Goal: Task Accomplishment & Management: Manage account settings

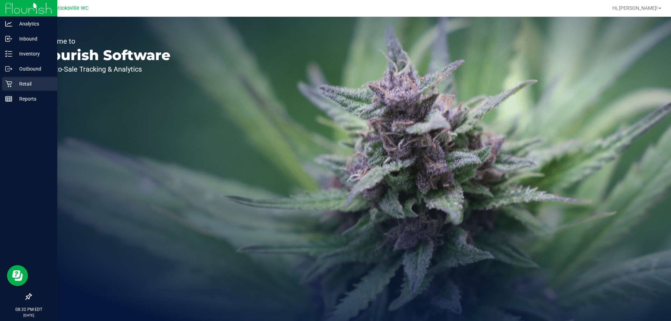
click at [10, 85] on icon at bounding box center [8, 83] width 7 height 7
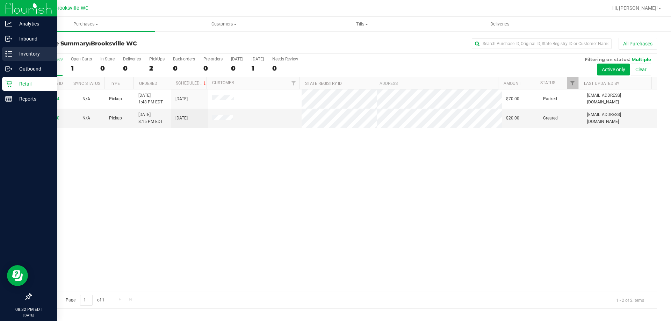
click at [38, 54] on p "Inventory" at bounding box center [33, 54] width 42 height 8
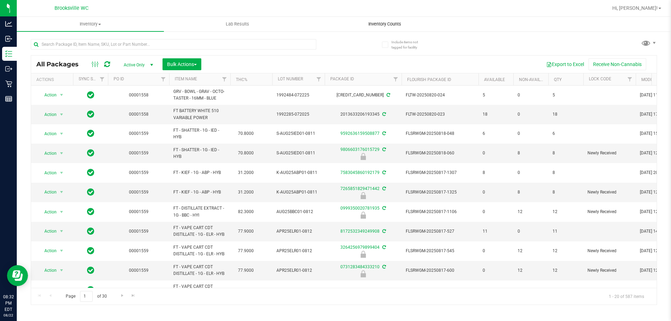
click at [380, 23] on span "Inventory Counts" at bounding box center [385, 24] width 52 height 6
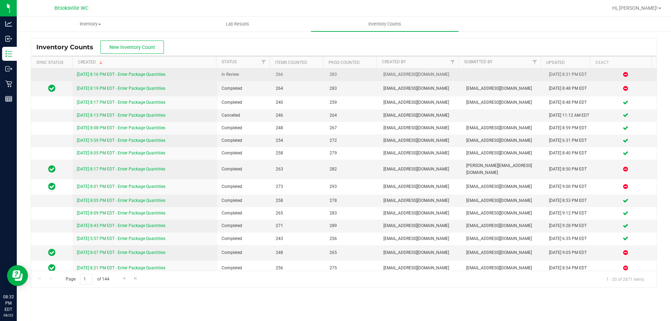
click at [160, 73] on link "[DATE] 8:16 PM EDT - Enter Package Quantities" at bounding box center [121, 74] width 88 height 5
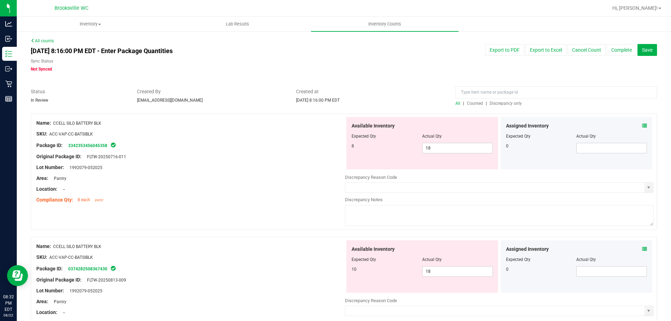
click at [496, 102] on span "Discrepancy only" at bounding box center [506, 103] width 32 height 5
click at [463, 146] on span "18 18" at bounding box center [457, 148] width 71 height 10
click at [463, 146] on input "18" at bounding box center [458, 148] width 70 height 10
type input "10"
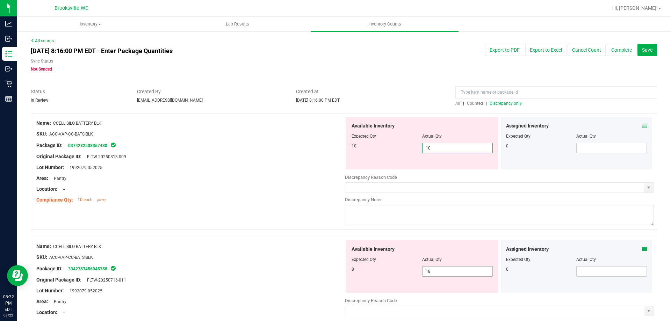
click at [441, 270] on div "Available Inventory Expected Qty Actual Qty 8 18 18" at bounding box center [422, 267] width 152 height 52
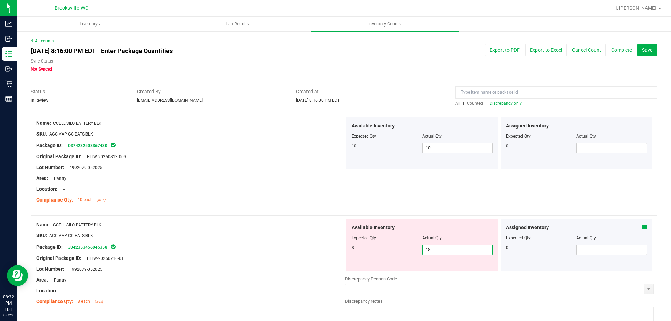
click at [438, 253] on input "18" at bounding box center [458, 250] width 70 height 10
type input "8"
click at [265, 222] on div "Name: CCELL SILO BATTERY BLK" at bounding box center [190, 224] width 309 height 7
type input "8"
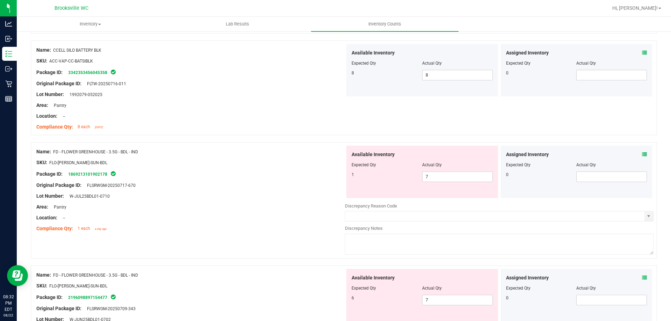
scroll to position [210, 0]
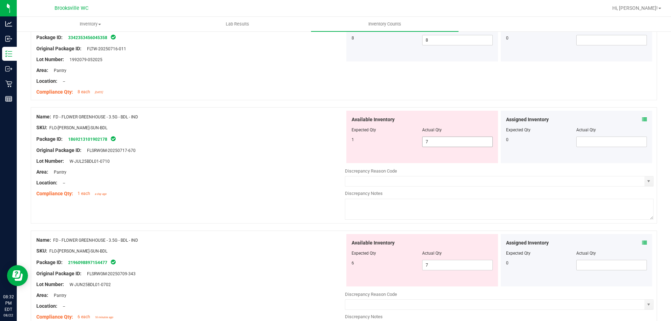
click at [455, 141] on span "7 7" at bounding box center [457, 142] width 71 height 10
click at [455, 141] on input "7" at bounding box center [458, 142] width 70 height 10
type input "1"
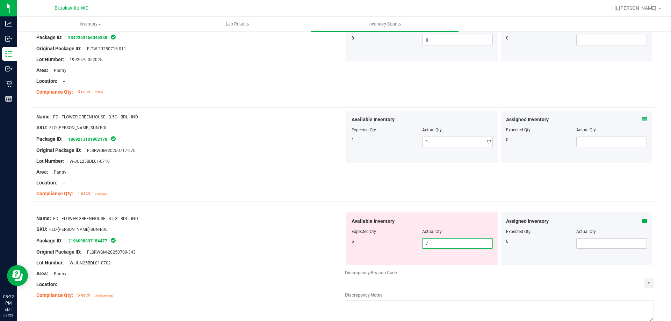
click at [458, 266] on div "Available Inventory Expected Qty Actual Qty 6 7 7" at bounding box center [499, 268] width 309 height 111
click at [449, 243] on input "7" at bounding box center [458, 244] width 70 height 10
type input "6"
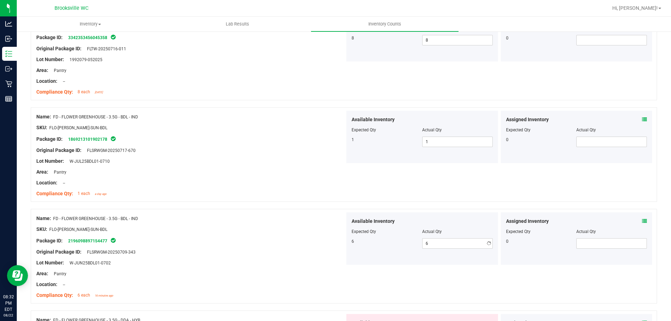
click at [246, 186] on div "Location: --" at bounding box center [190, 182] width 309 height 7
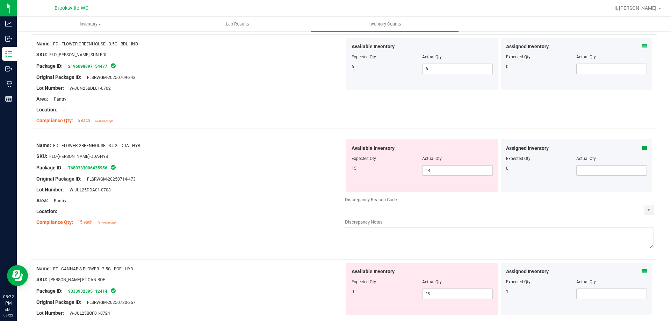
scroll to position [420, 0]
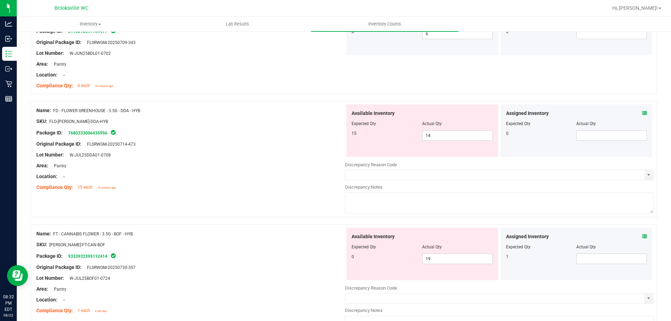
click at [642, 111] on icon at bounding box center [644, 113] width 5 height 5
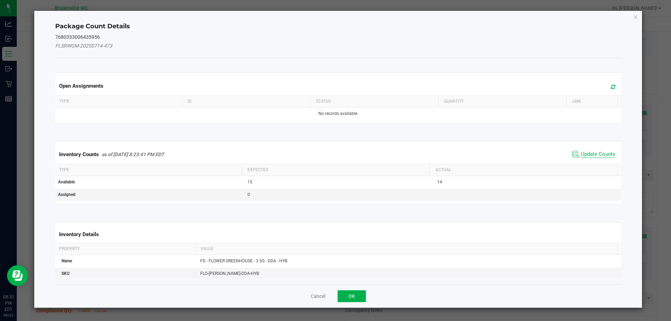
click at [595, 153] on span "Update Counts" at bounding box center [598, 154] width 35 height 7
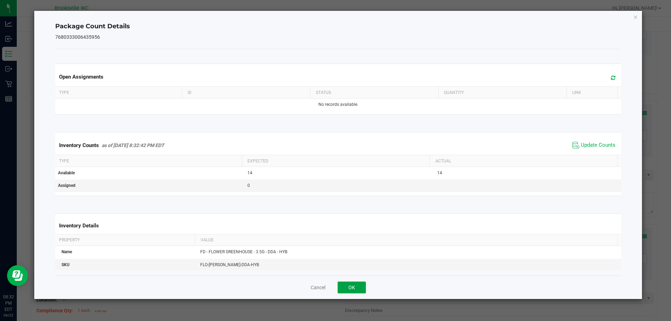
click at [357, 287] on button "OK" at bounding box center [352, 288] width 28 height 12
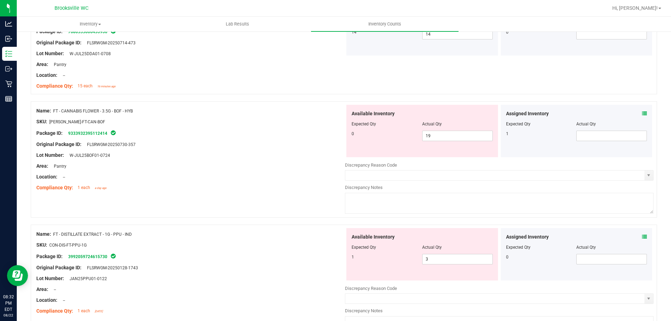
scroll to position [524, 0]
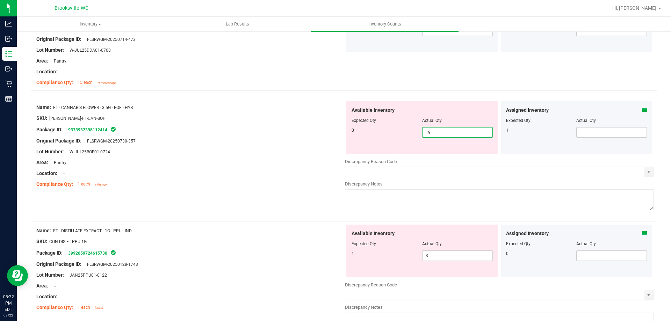
click at [450, 131] on span "19 19" at bounding box center [457, 132] width 71 height 10
click at [450, 131] on input "19" at bounding box center [458, 133] width 70 height 10
click at [628, 128] on span at bounding box center [612, 132] width 71 height 10
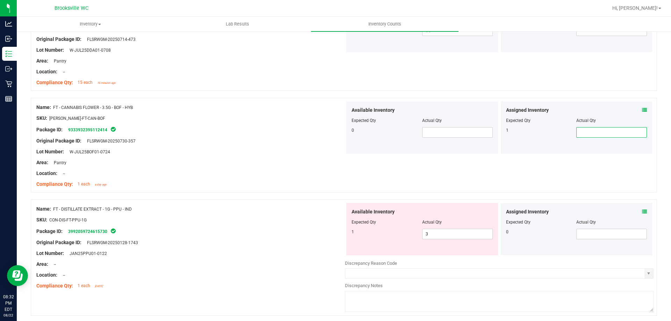
type input "1"
click at [339, 138] on div "Original Package ID: FLSRWGM-20250730-357" at bounding box center [190, 140] width 309 height 7
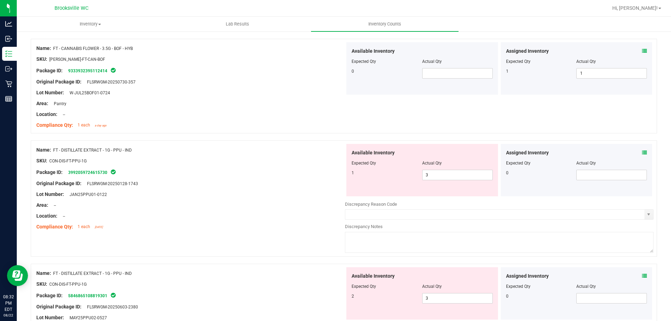
scroll to position [594, 0]
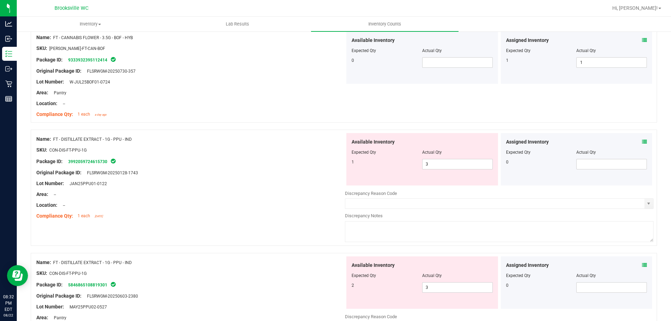
click at [450, 172] on div "Available Inventory Expected Qty Actual Qty 1 3 3" at bounding box center [422, 159] width 152 height 52
click at [450, 165] on span "3 3" at bounding box center [457, 164] width 71 height 10
click at [450, 165] on input "3" at bounding box center [458, 164] width 70 height 10
type input "1"
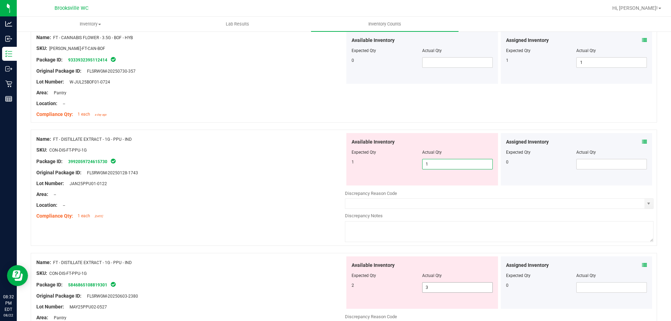
click at [441, 285] on div "Available Inventory Expected Qty Actual Qty 2 3 3" at bounding box center [422, 283] width 152 height 52
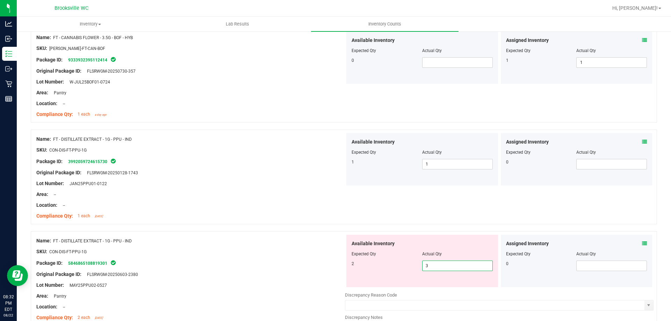
click at [441, 267] on input "3" at bounding box center [458, 266] width 70 height 10
type input "5"
type input "2"
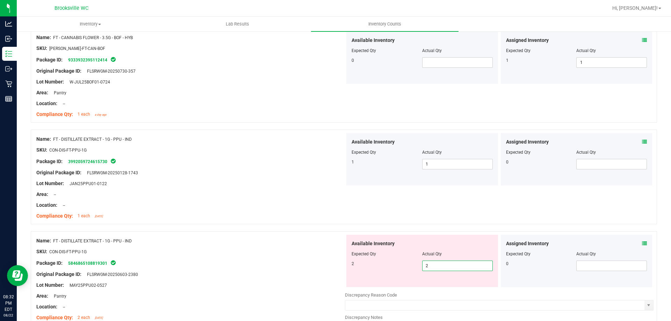
click at [294, 206] on div "Location: --" at bounding box center [190, 205] width 309 height 7
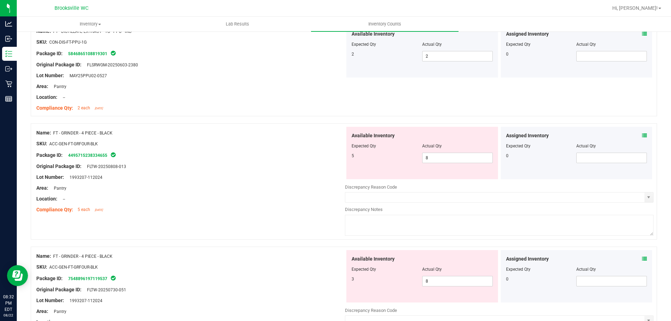
scroll to position [839, 0]
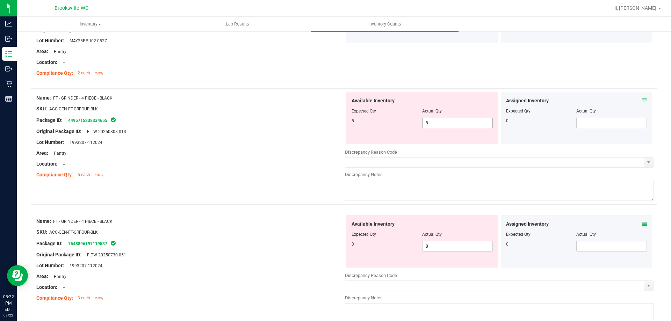
click at [466, 123] on span "8 8" at bounding box center [457, 123] width 71 height 10
click at [466, 123] on input "8" at bounding box center [458, 123] width 70 height 10
type input "4"
click at [444, 243] on span "8 8" at bounding box center [457, 246] width 71 height 10
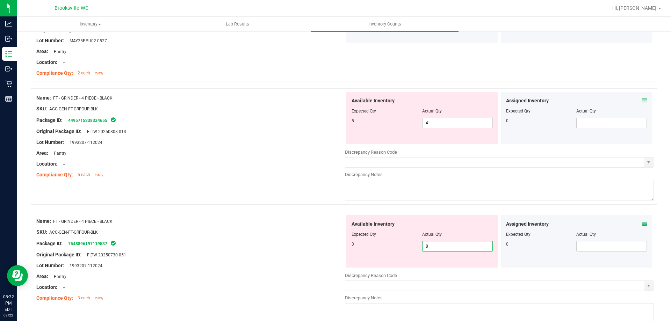
drag, startPoint x: 436, startPoint y: 112, endPoint x: 437, endPoint y: 122, distance: 10.5
click at [437, 112] on span "Actual Qty" at bounding box center [432, 111] width 20 height 5
click at [437, 124] on span "4 4" at bounding box center [457, 123] width 71 height 10
click at [437, 124] on input "4" at bounding box center [458, 123] width 70 height 10
type input "5"
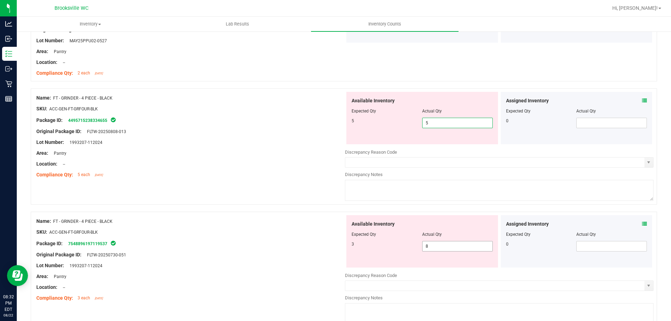
type input "5"
click at [459, 249] on div "Available Inventory Expected Qty Actual Qty 3 8 8" at bounding box center [499, 270] width 309 height 111
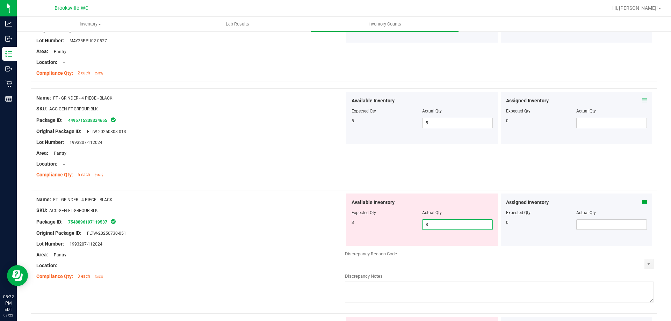
click at [449, 221] on input "8" at bounding box center [458, 225] width 70 height 10
type input "3"
drag, startPoint x: 176, startPoint y: 130, endPoint x: 265, endPoint y: 134, distance: 89.2
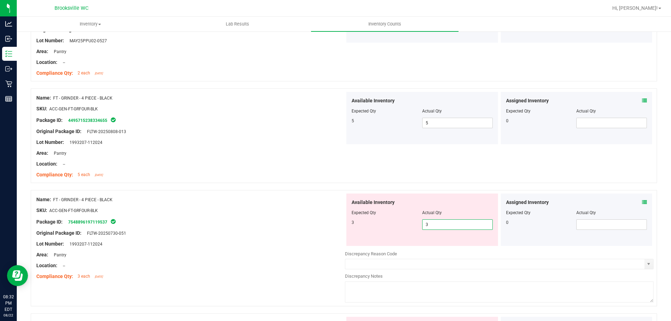
click at [192, 131] on div "Original Package ID: FLTW-20250808-013" at bounding box center [190, 131] width 309 height 7
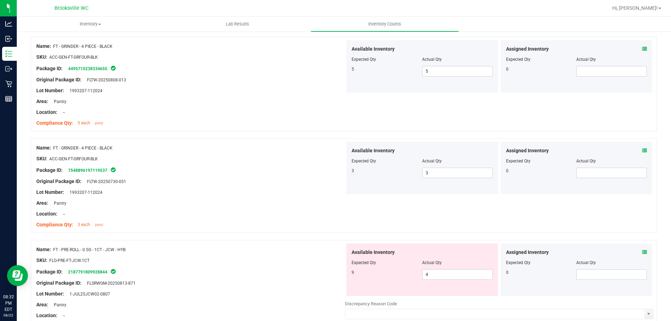
scroll to position [1014, 0]
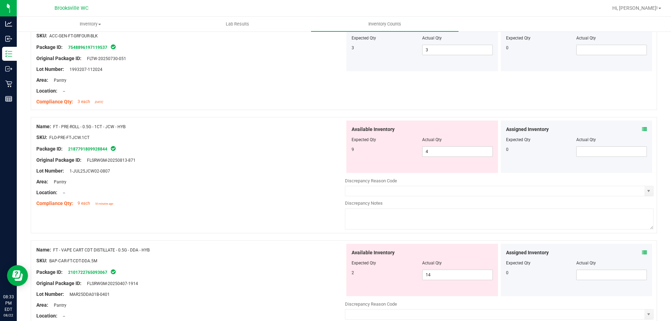
click at [642, 131] on icon at bounding box center [644, 129] width 5 height 5
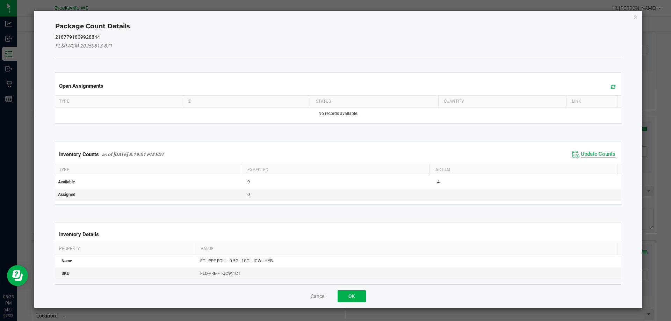
click at [598, 152] on span "Update Counts" at bounding box center [598, 154] width 35 height 7
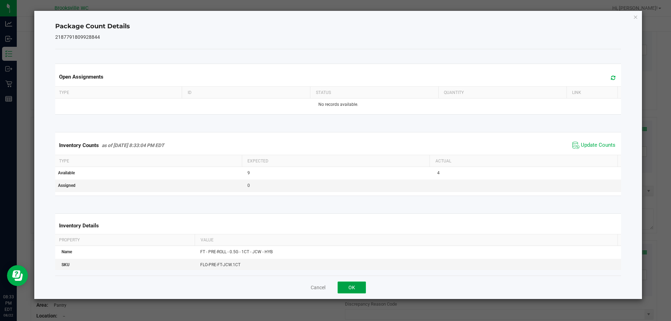
click at [360, 283] on button "OK" at bounding box center [352, 288] width 28 height 12
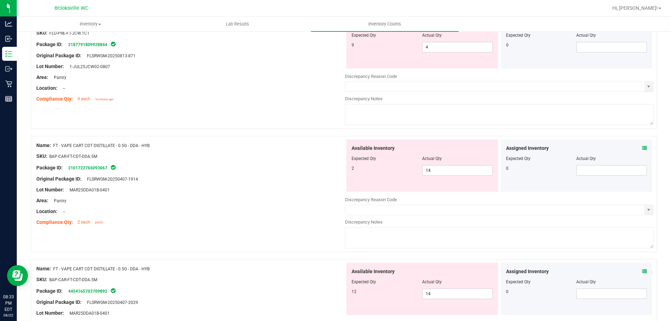
scroll to position [1119, 0]
click at [456, 170] on span "14 14" at bounding box center [457, 170] width 71 height 10
click at [456, 170] on input "14" at bounding box center [458, 170] width 70 height 10
type input "2"
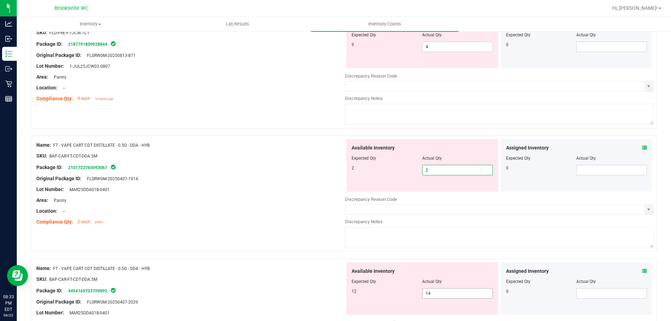
click at [433, 291] on div "Available Inventory Expected Qty Actual Qty 12 14 14" at bounding box center [422, 289] width 152 height 52
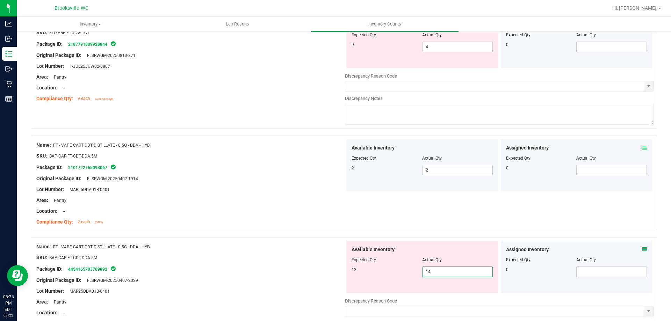
click at [437, 274] on input "14" at bounding box center [458, 272] width 70 height 10
click at [437, 273] on input "14" at bounding box center [458, 272] width 70 height 10
drag, startPoint x: 450, startPoint y: 272, endPoint x: 353, endPoint y: 260, distance: 97.5
click at [353, 260] on div "Available Inventory Expected Qty Actual Qty 12 14 1412" at bounding box center [422, 267] width 152 height 52
type input "12"
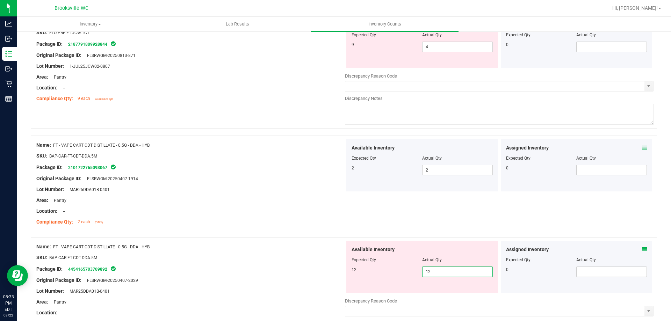
type input "12"
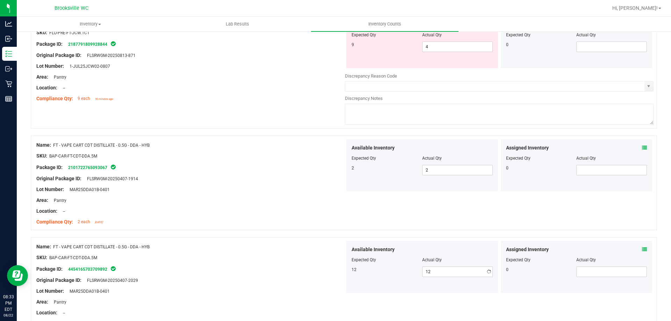
click at [250, 211] on div "Location: --" at bounding box center [190, 211] width 309 height 7
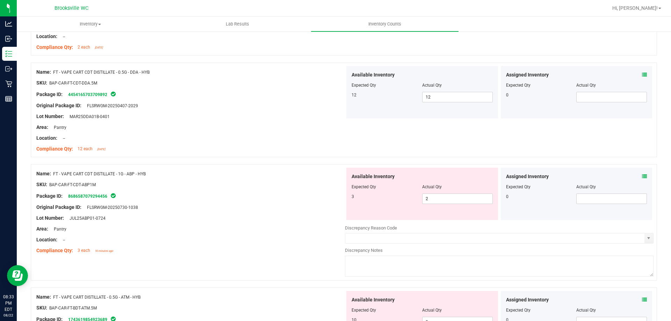
scroll to position [1329, 0]
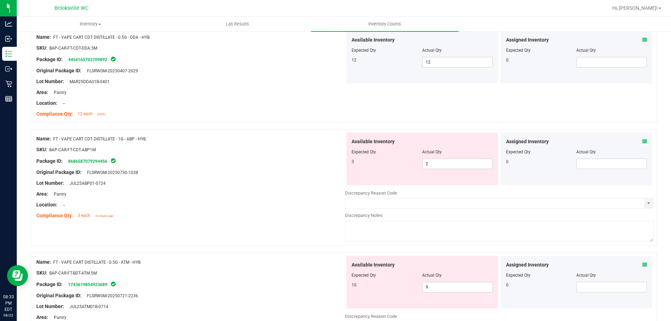
click at [642, 140] on icon at bounding box center [644, 141] width 5 height 5
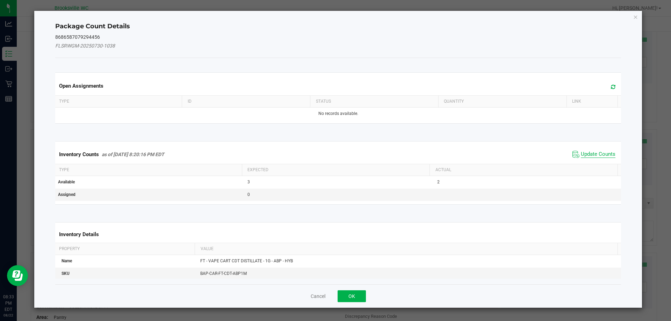
click at [592, 151] on span "Update Counts" at bounding box center [598, 154] width 35 height 7
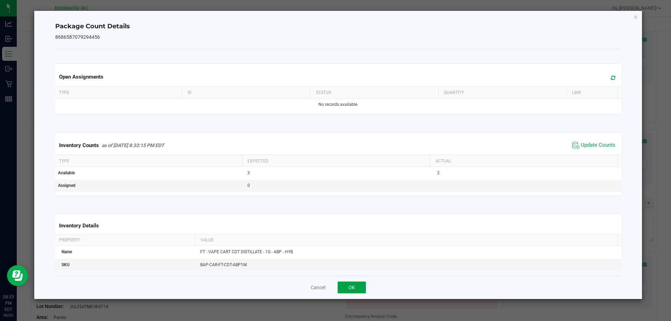
click at [354, 287] on button "OK" at bounding box center [352, 288] width 28 height 12
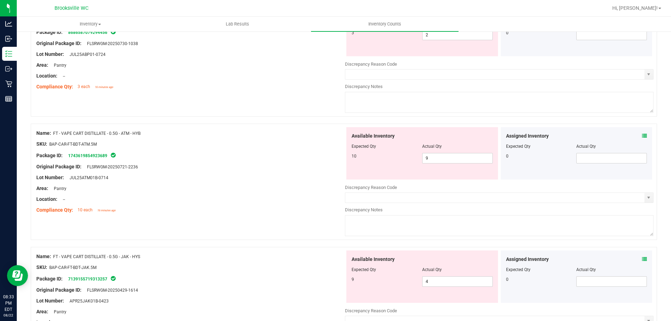
scroll to position [1468, 0]
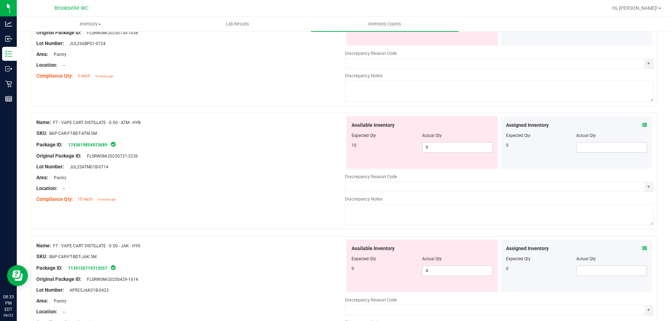
click at [643, 128] on div "Assigned Inventory Expected Qty Actual Qty 0" at bounding box center [577, 142] width 152 height 52
click at [642, 126] on icon at bounding box center [644, 125] width 5 height 5
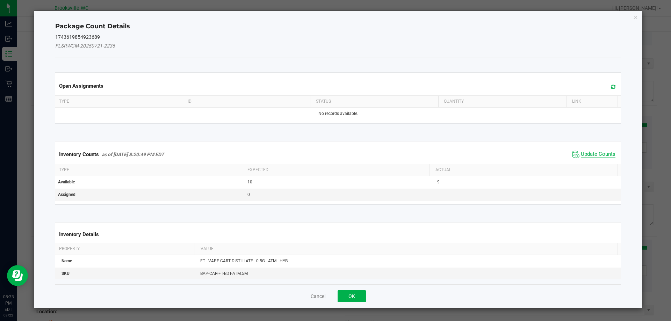
click at [590, 156] on span "Update Counts" at bounding box center [598, 154] width 35 height 7
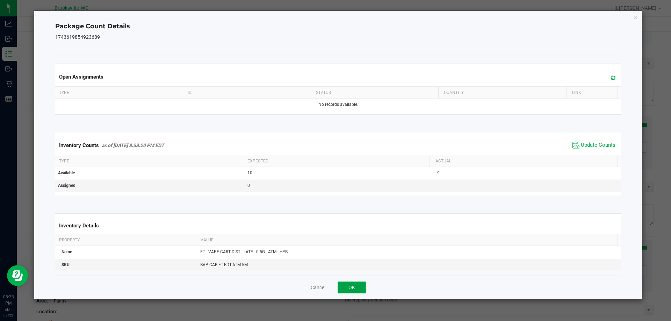
click at [360, 282] on button "OK" at bounding box center [352, 288] width 28 height 12
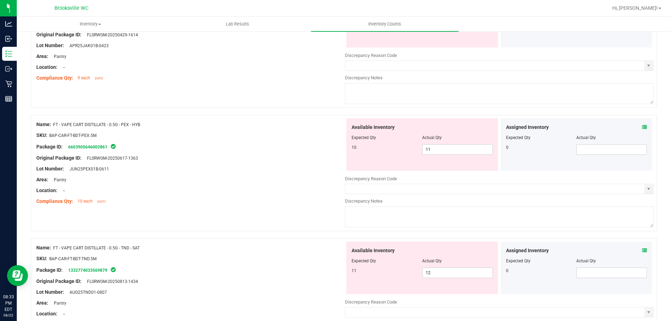
scroll to position [1818, 0]
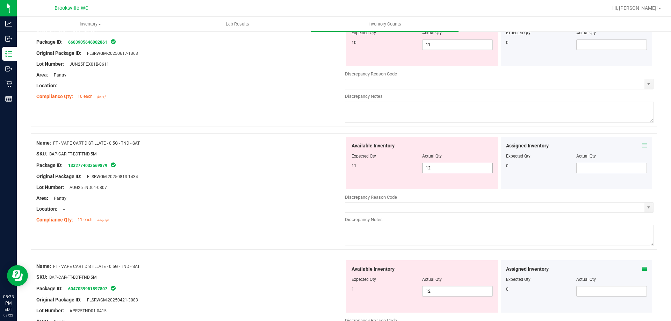
click at [443, 171] on span "12 12" at bounding box center [457, 168] width 71 height 10
click at [443, 171] on input "12" at bounding box center [458, 168] width 70 height 10
type input "11"
click at [462, 290] on div "Available Inventory Expected Qty Actual Qty 1 12 12" at bounding box center [422, 286] width 152 height 52
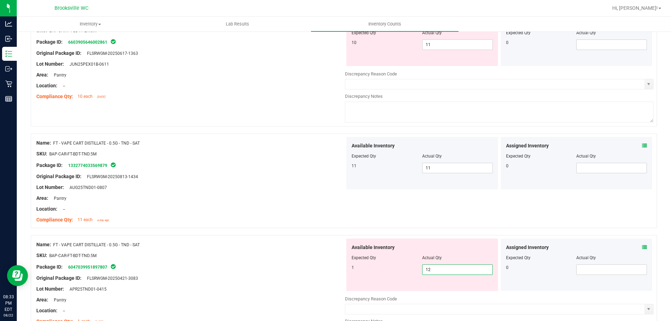
click at [450, 269] on input "12" at bounding box center [458, 270] width 70 height 10
type input "1"
click at [252, 209] on div "Location: --" at bounding box center [190, 209] width 309 height 7
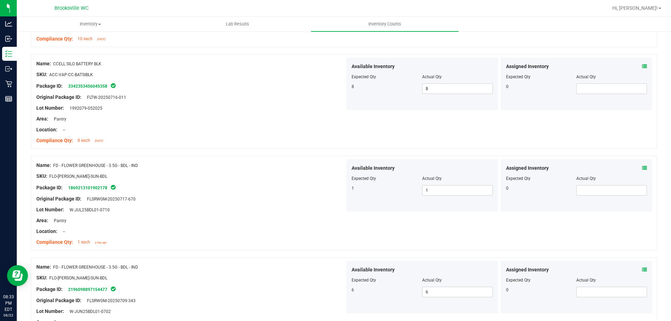
scroll to position [0, 0]
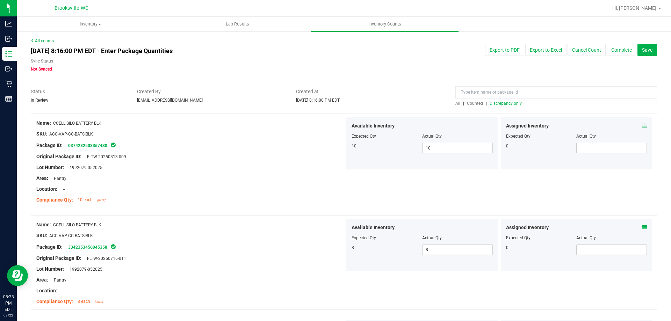
click at [503, 102] on span "Discrepancy only" at bounding box center [506, 103] width 32 height 5
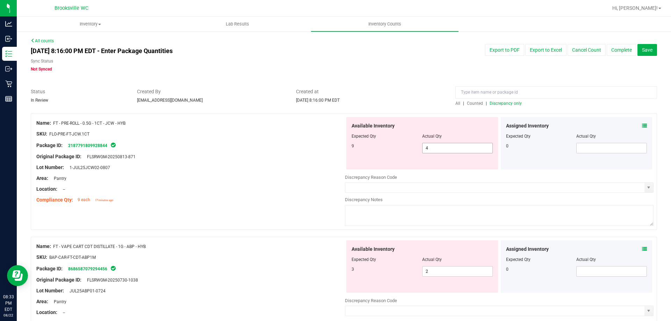
click at [433, 146] on span "4 4" at bounding box center [457, 148] width 71 height 10
click at [433, 146] on input "4" at bounding box center [458, 148] width 70 height 10
type input "9"
drag, startPoint x: 237, startPoint y: 152, endPoint x: 243, endPoint y: 152, distance: 5.6
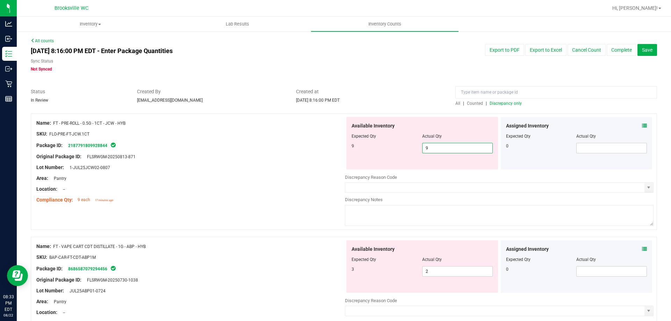
click at [238, 152] on div at bounding box center [190, 151] width 309 height 3
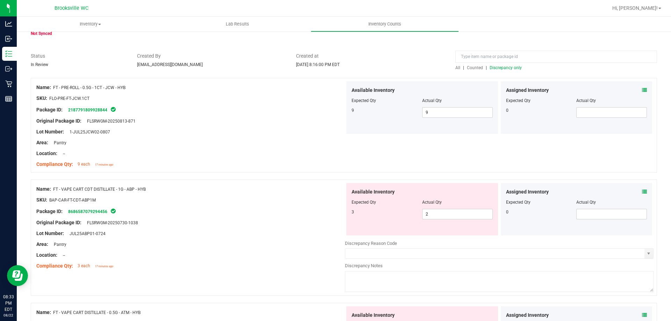
scroll to position [70, 0]
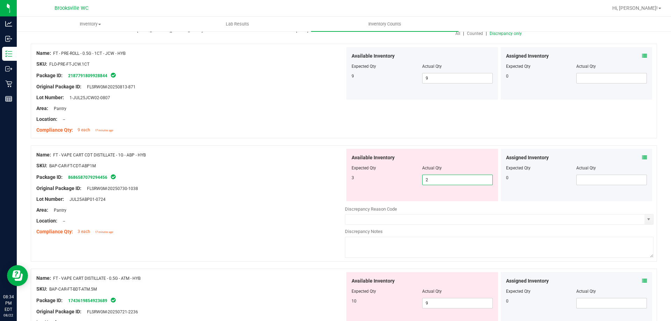
click at [449, 177] on span "2 2" at bounding box center [457, 180] width 71 height 10
click at [450, 176] on input "2" at bounding box center [458, 180] width 70 height 10
type input "3"
click at [270, 181] on div at bounding box center [190, 182] width 309 height 3
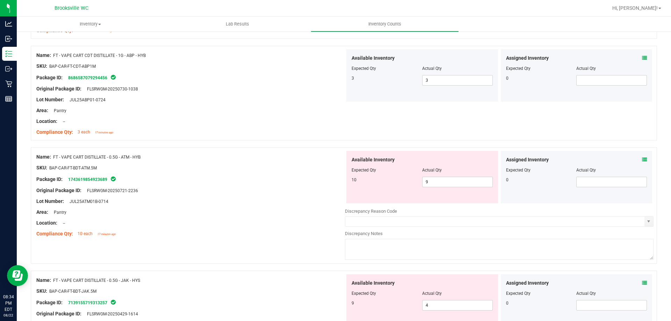
scroll to position [175, 0]
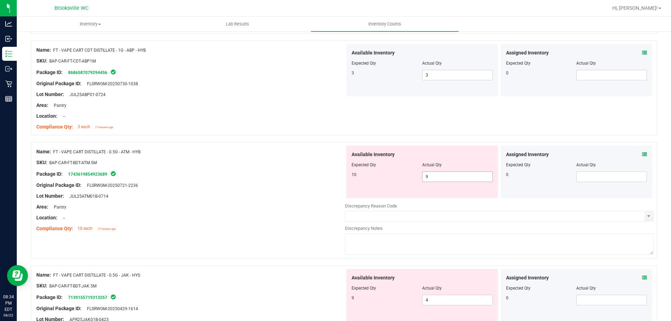
click at [437, 174] on span "9 9" at bounding box center [457, 177] width 71 height 10
click at [438, 174] on input "9" at bounding box center [458, 177] width 70 height 10
type input "10"
click at [271, 158] on div at bounding box center [190, 157] width 309 height 3
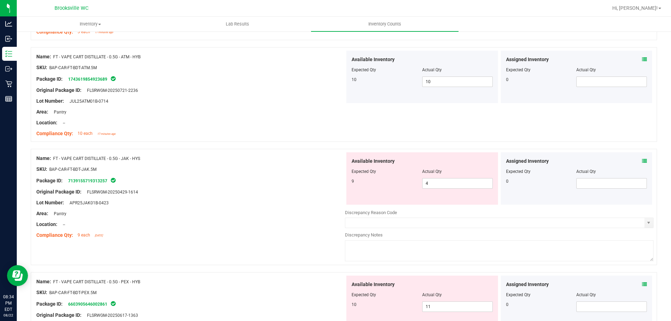
scroll to position [315, 0]
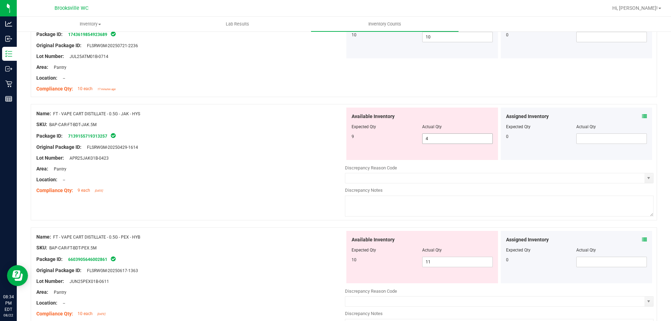
click at [456, 141] on span "4 4" at bounding box center [457, 139] width 71 height 10
click at [456, 141] on input "4" at bounding box center [458, 139] width 70 height 10
type input "9"
click at [223, 184] on div at bounding box center [190, 185] width 309 height 3
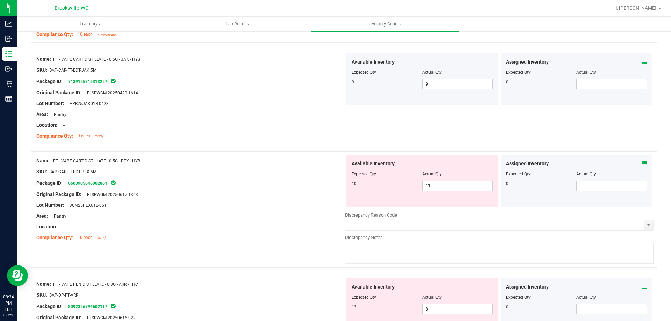
scroll to position [455, 0]
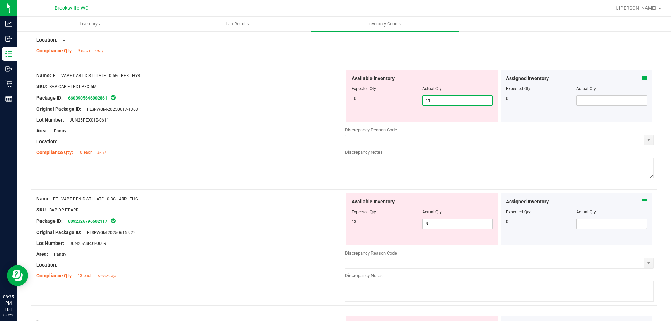
click at [446, 96] on span "11 11" at bounding box center [457, 100] width 71 height 10
click at [446, 96] on input "11" at bounding box center [458, 101] width 70 height 10
type input "10"
click at [284, 119] on div "Lot Number: JUN25PEX01B-0611" at bounding box center [190, 119] width 309 height 7
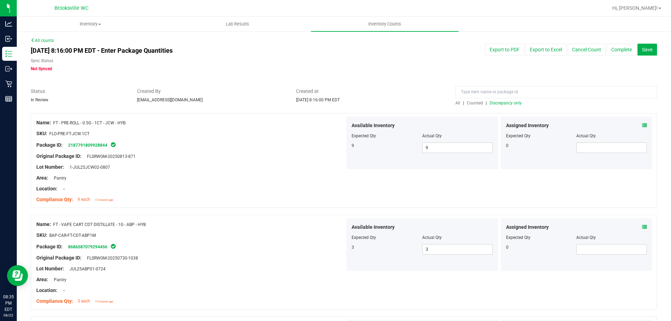
scroll to position [0, 0]
click at [501, 92] on input at bounding box center [557, 92] width 202 height 12
type input "tnd"
click at [456, 100] on div "tnd" at bounding box center [557, 94] width 202 height 12
click at [456, 101] on span "All" at bounding box center [458, 103] width 5 height 5
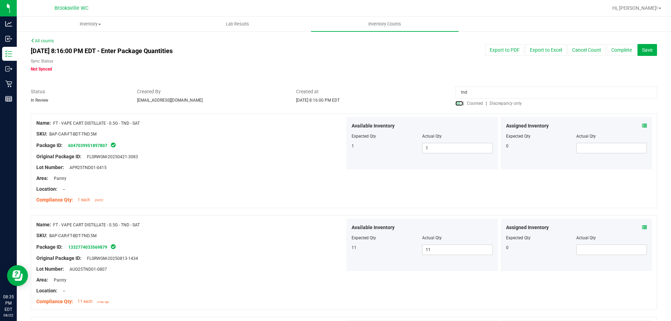
scroll to position [35, 0]
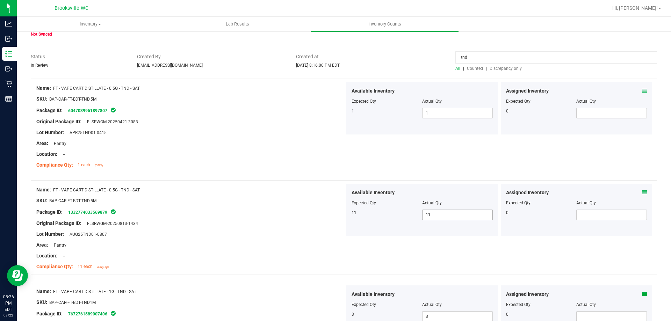
click at [456, 217] on span "11 11" at bounding box center [457, 215] width 71 height 10
click at [459, 215] on input "11" at bounding box center [458, 215] width 70 height 10
drag, startPoint x: 457, startPoint y: 212, endPoint x: 330, endPoint y: 207, distance: 126.3
click at [330, 207] on div "Name: FT - VAPE CART DISTILLATE - 0.5G - TND - SAT SKU: BAP-CAR-FT-BDT-TND.5M P…" at bounding box center [344, 227] width 627 height 95
type input "12"
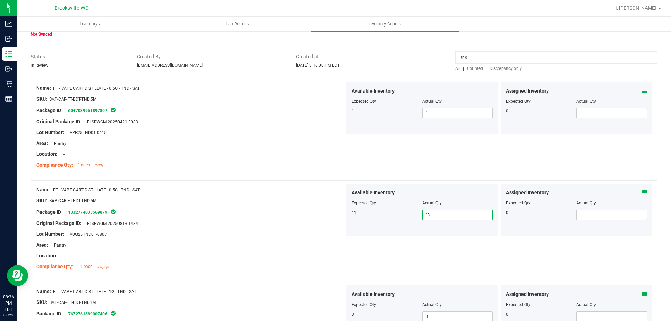
type input "12"
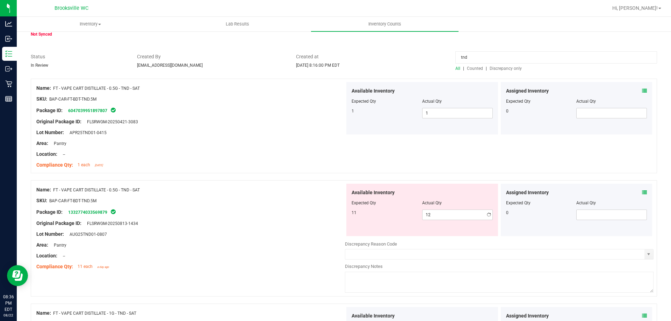
click at [241, 236] on div "Lot Number: AUG25TND01-0807" at bounding box center [190, 234] width 309 height 7
drag, startPoint x: 482, startPoint y: 56, endPoint x: 450, endPoint y: 52, distance: 33.1
click at [450, 52] on div "All counts [DATE] 8:16:00 PM EDT - Enter Package Quantities Sync Status Not Syn…" at bounding box center [344, 263] width 627 height 521
click at [506, 69] on span "Discrepancy only" at bounding box center [506, 68] width 32 height 5
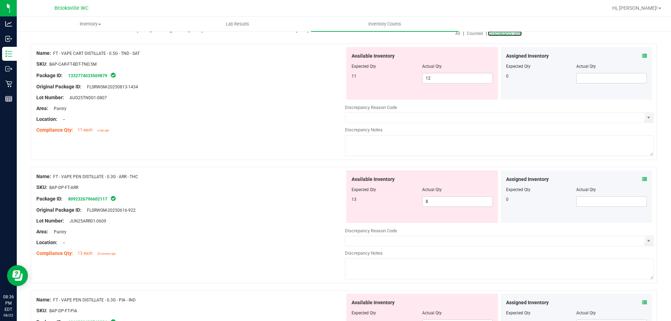
scroll to position [105, 0]
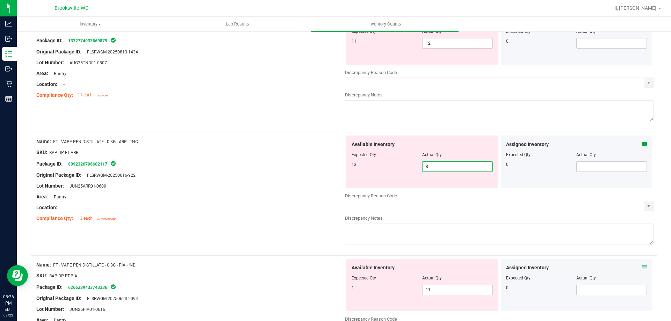
click at [437, 166] on span "8 8" at bounding box center [457, 167] width 71 height 10
click at [437, 166] on input "8" at bounding box center [458, 167] width 70 height 10
type input "13"
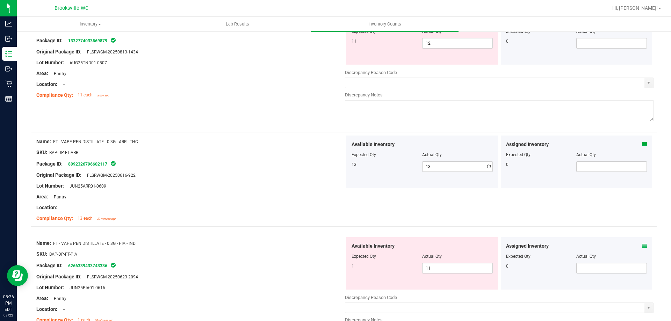
click at [277, 181] on div at bounding box center [190, 180] width 309 height 3
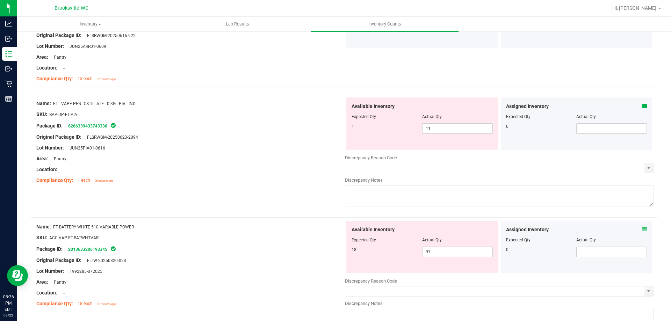
drag, startPoint x: 146, startPoint y: 100, endPoint x: 52, endPoint y: 103, distance: 94.1
click at [52, 103] on div "Name: FT - VAPE PEN DISTILLATE - 0.3G - PIA - IND" at bounding box center [190, 103] width 309 height 7
copy div "FT - VAPE PEN DISTILLATE - 0.3G - PIA - IND"
drag, startPoint x: 305, startPoint y: 230, endPoint x: 342, endPoint y: 43, distance: 190.8
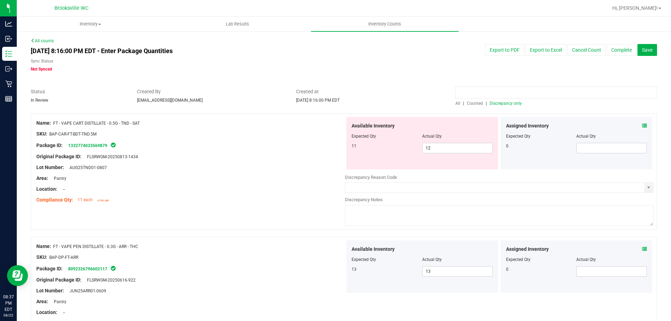
click at [506, 87] on input at bounding box center [557, 92] width 202 height 12
paste input "FT - VAPE PEN DISTILLATE - 0.3G - PIA - IND"
type input "FT - VAPE PEN DISTILLATE - 0.3G - PIA - IND"
click at [456, 104] on span "All" at bounding box center [458, 103] width 5 height 5
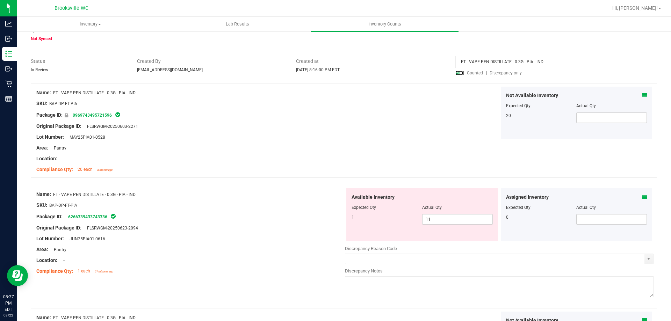
scroll to position [73, 0]
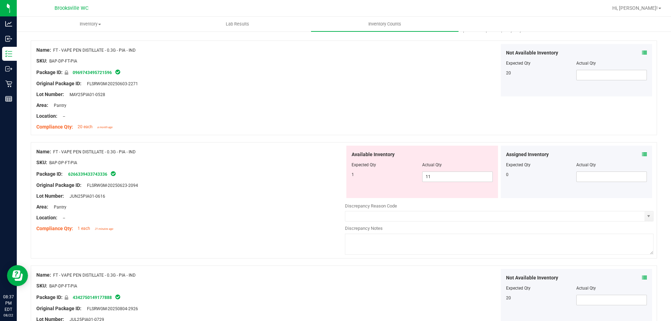
click at [448, 183] on div "Available Inventory Expected Qty Actual Qty 1 11 11" at bounding box center [422, 172] width 152 height 52
click at [448, 178] on span "11 11" at bounding box center [457, 177] width 71 height 10
click at [448, 178] on input "11" at bounding box center [458, 177] width 70 height 10
type input "1"
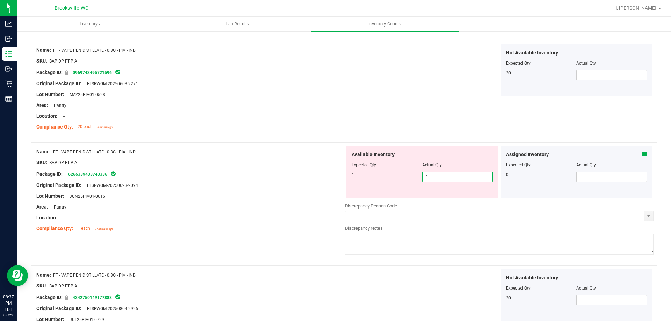
click at [300, 159] on div "SKU: BAP-DP-FT-PIA" at bounding box center [190, 162] width 309 height 7
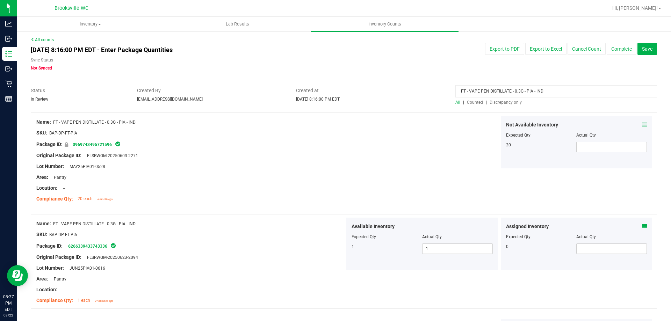
scroll to position [0, 0]
drag, startPoint x: 551, startPoint y: 94, endPoint x: 412, endPoint y: 93, distance: 139.2
click at [412, 93] on div "Status In Review Created By [EMAIL_ADDRESS][DOMAIN_NAME] Created at [DATE] 8:16…" at bounding box center [344, 97] width 637 height 19
click at [499, 101] on span "Discrepancy only" at bounding box center [506, 103] width 32 height 5
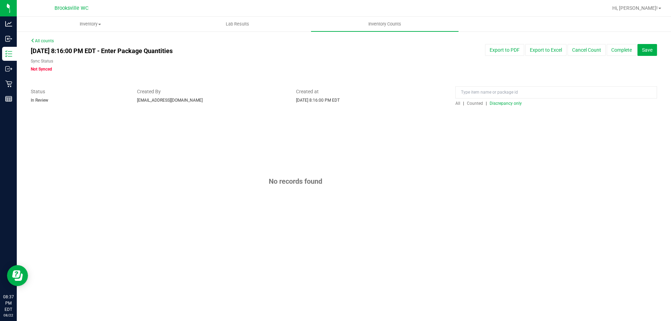
click at [499, 101] on span "Discrepancy only" at bounding box center [506, 103] width 32 height 5
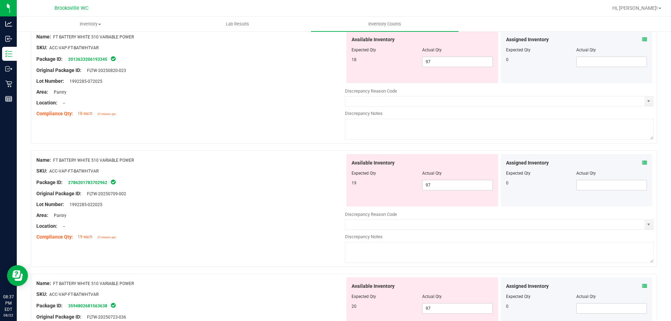
scroll to position [175, 0]
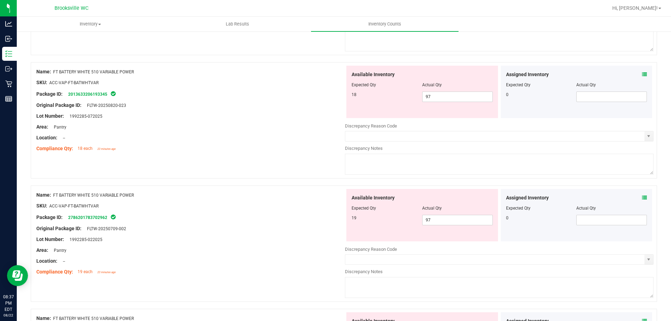
drag, startPoint x: 145, startPoint y: 71, endPoint x: 55, endPoint y: 74, distance: 90.6
click at [55, 74] on div "Name: FT BATTERY WHITE 510 VARIABLE POWER" at bounding box center [190, 71] width 309 height 7
copy span "FT BATTERY WHITE 510 VARIABLE POWER"
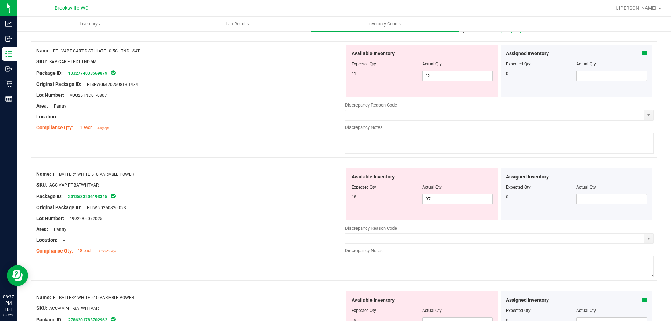
scroll to position [0, 0]
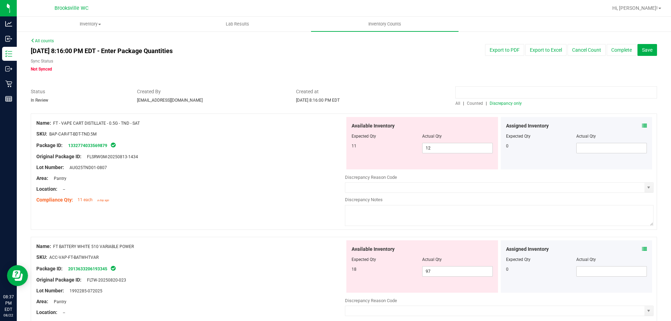
click at [480, 89] on input at bounding box center [557, 92] width 202 height 12
paste input "FT BATTERY WHITE 510 VARIABLE POWER"
type input "FT BATTERY WHITE 510 VARIABLE POWER"
click at [456, 103] on span "All" at bounding box center [458, 103] width 5 height 5
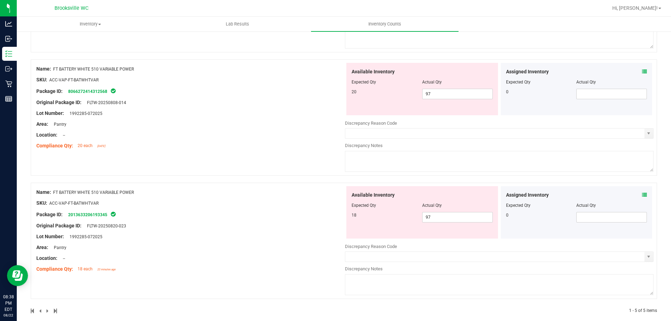
scroll to position [433, 0]
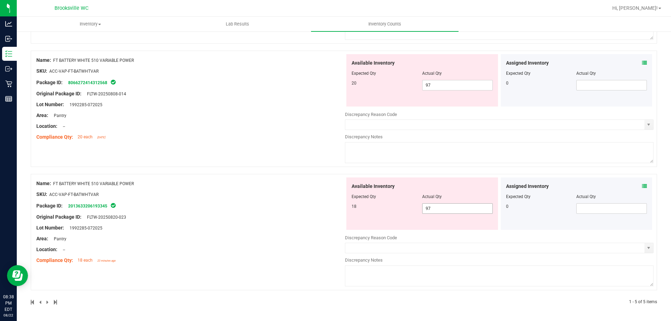
click at [450, 212] on span "97 97" at bounding box center [457, 208] width 71 height 10
click at [450, 212] on input "97" at bounding box center [458, 209] width 70 height 10
type input "18"
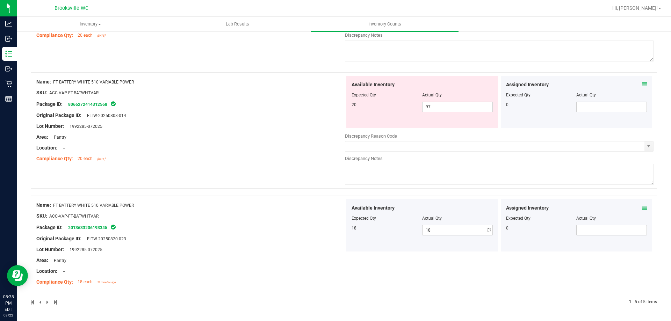
click at [458, 91] on div "Available Inventory Expected Qty Actual Qty 20 97 97" at bounding box center [422, 102] width 152 height 52
click at [441, 111] on span "97 97" at bounding box center [457, 107] width 71 height 10
click at [441, 111] on input "97" at bounding box center [458, 107] width 70 height 10
type input "20"
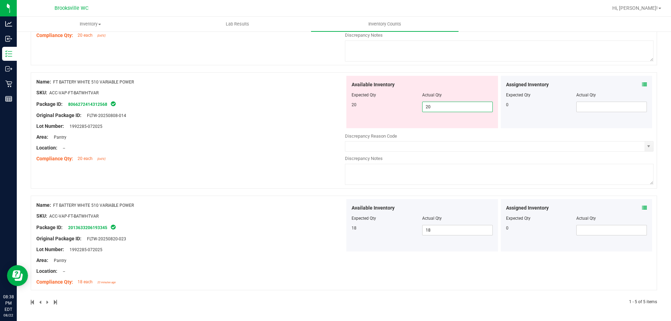
type input "20"
click at [285, 135] on div "Name: FT BATTERY WHITE 510 VARIABLE POWER SKU: ACC-VAP-FT-BATWHTVAR Package ID:…" at bounding box center [190, 120] width 309 height 89
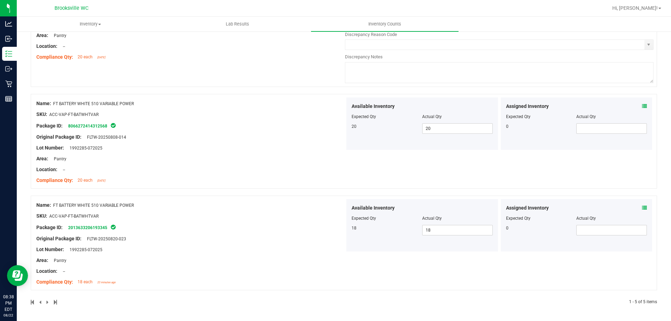
scroll to position [250, 0]
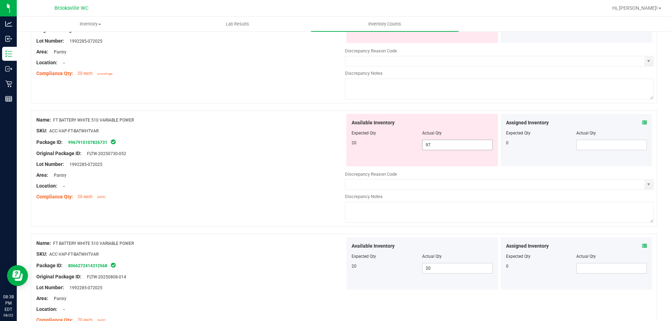
click at [459, 145] on span "97 97" at bounding box center [457, 145] width 71 height 10
click at [459, 145] on input "97" at bounding box center [458, 145] width 70 height 10
type input "20"
click at [254, 158] on div "Name: FT BATTERY WHITE 510 VARIABLE POWER SKU: ACC-VAP-FT-BATWHTVAR Package ID:…" at bounding box center [190, 158] width 309 height 89
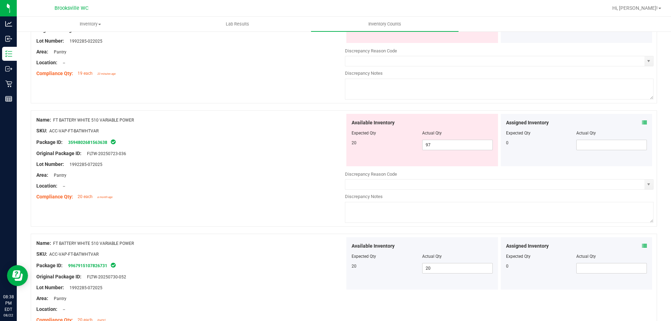
scroll to position [75, 0]
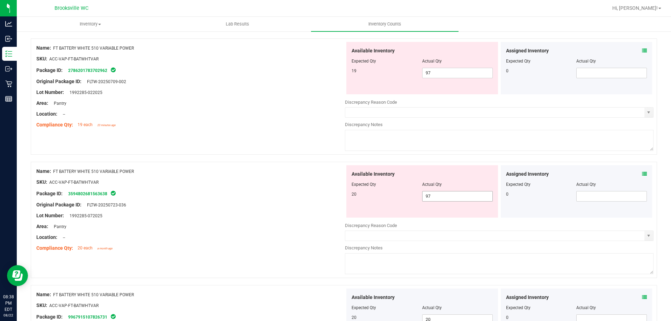
click at [454, 198] on span "97 97" at bounding box center [457, 196] width 71 height 10
click at [454, 198] on input "97" at bounding box center [458, 197] width 70 height 10
type input "20"
click at [330, 188] on div at bounding box center [190, 187] width 309 height 3
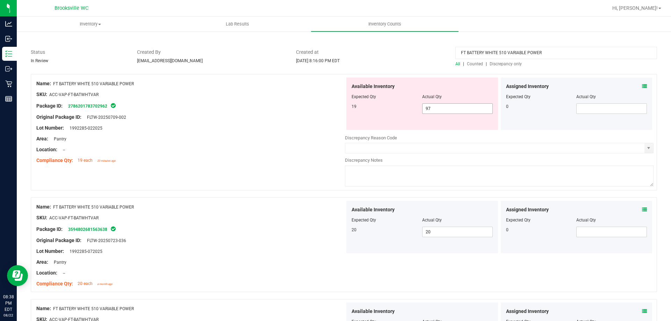
scroll to position [0, 0]
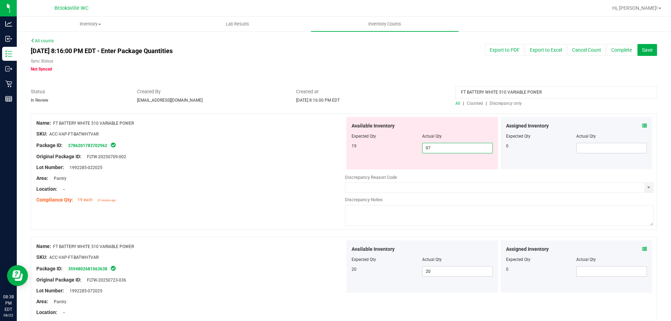
click at [449, 146] on span "97 97" at bounding box center [457, 148] width 71 height 10
click at [449, 146] on input "97" at bounding box center [458, 148] width 70 height 10
type input "19"
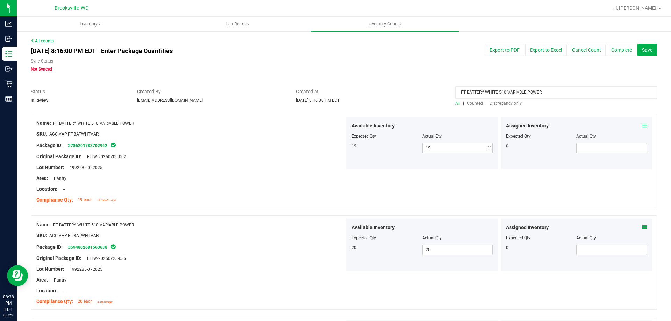
drag, startPoint x: 227, startPoint y: 151, endPoint x: 414, endPoint y: 105, distance: 191.9
click at [230, 151] on div at bounding box center [190, 151] width 309 height 3
drag, startPoint x: 553, startPoint y: 91, endPoint x: 427, endPoint y: 88, distance: 125.9
click at [427, 88] on div "Status In Review Created By [EMAIL_ADDRESS][DOMAIN_NAME] Created at [DATE] 8:16…" at bounding box center [344, 97] width 637 height 19
click at [500, 100] on div "All | Counted | Discrepancy only" at bounding box center [557, 103] width 202 height 6
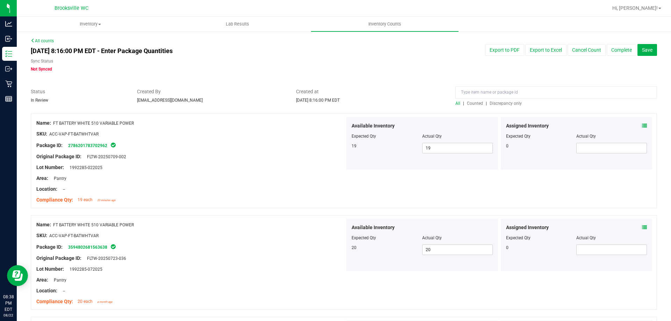
click at [500, 103] on span "Discrepancy only" at bounding box center [506, 103] width 32 height 5
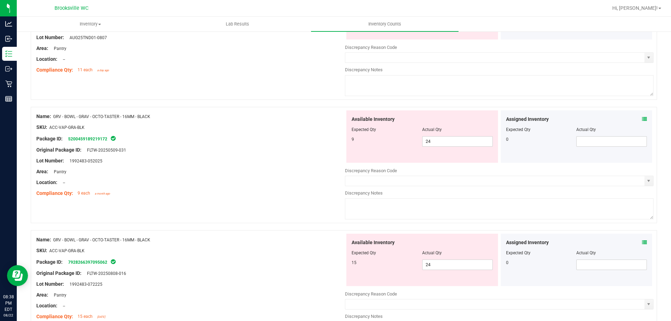
scroll to position [140, 0]
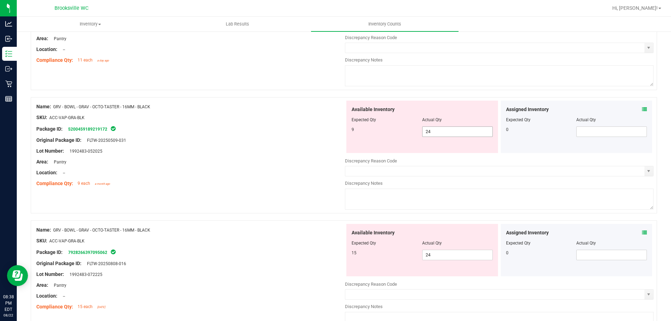
click at [464, 134] on span "24 24" at bounding box center [457, 132] width 71 height 10
click at [464, 134] on input "24" at bounding box center [458, 132] width 70 height 10
type input "9"
click at [435, 250] on div "Available Inventory Expected Qty Actual Qty 15 24 24" at bounding box center [422, 250] width 152 height 52
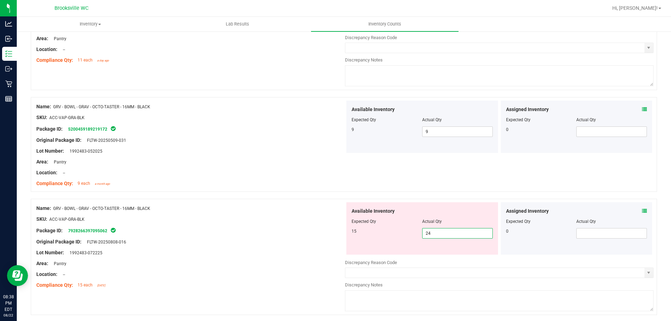
click at [436, 237] on input "24" at bounding box center [458, 234] width 70 height 10
click at [435, 236] on input "24" at bounding box center [458, 234] width 70 height 10
type input "15"
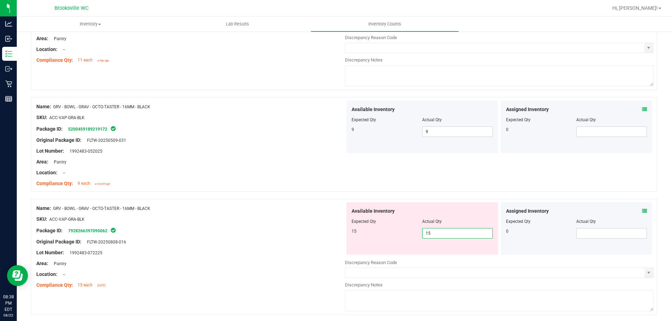
click at [280, 220] on div "SKU: ACC-VAP-GRA-BLK" at bounding box center [190, 219] width 309 height 7
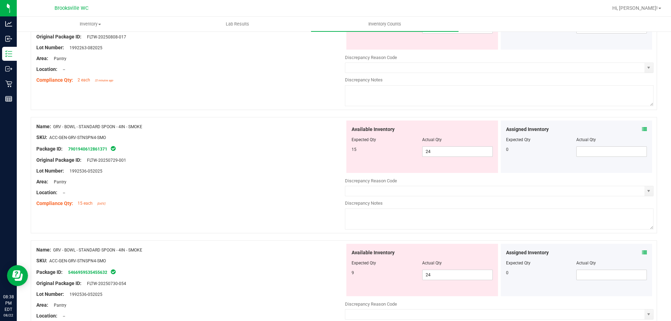
scroll to position [594, 0]
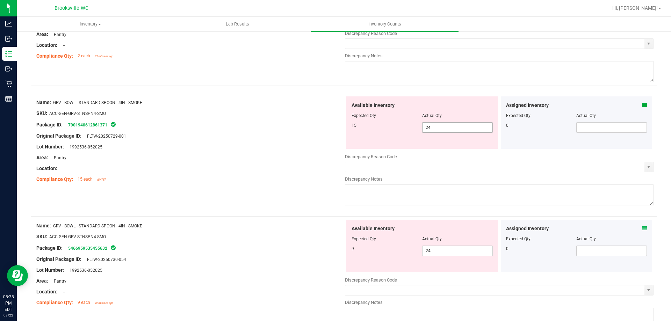
click at [446, 128] on span "24 24" at bounding box center [457, 127] width 71 height 10
click at [446, 128] on input "24" at bounding box center [458, 128] width 70 height 10
type input "15"
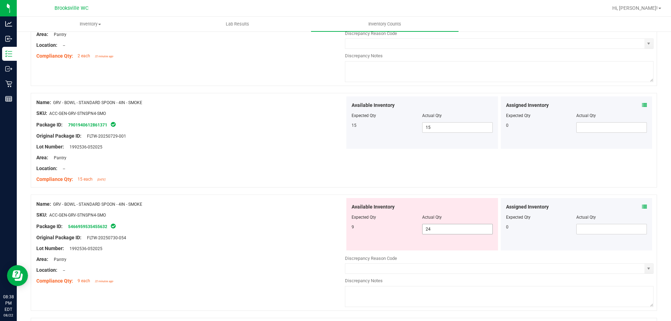
click at [451, 227] on span "24 24" at bounding box center [457, 229] width 71 height 10
click at [451, 227] on input "24" at bounding box center [458, 229] width 70 height 10
type input "9"
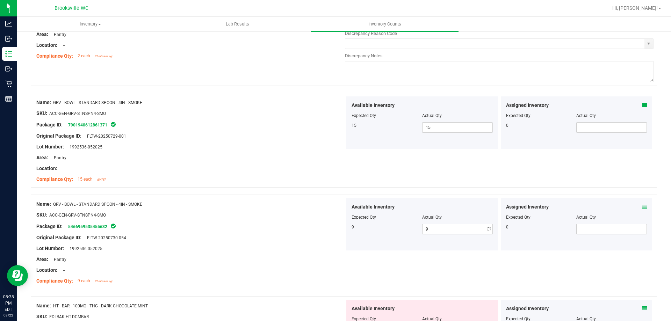
click at [261, 215] on div "SKU: ACC-GEN-GRV-STNSPN4-SMO" at bounding box center [190, 215] width 309 height 7
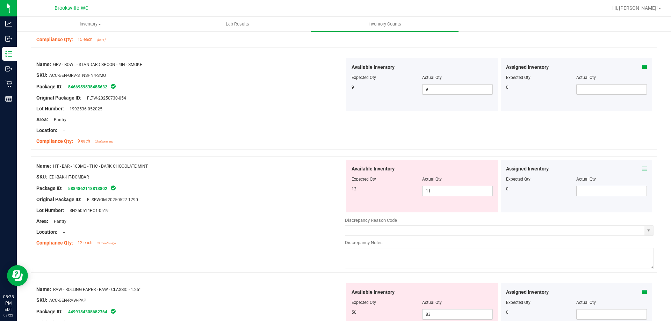
scroll to position [769, 0]
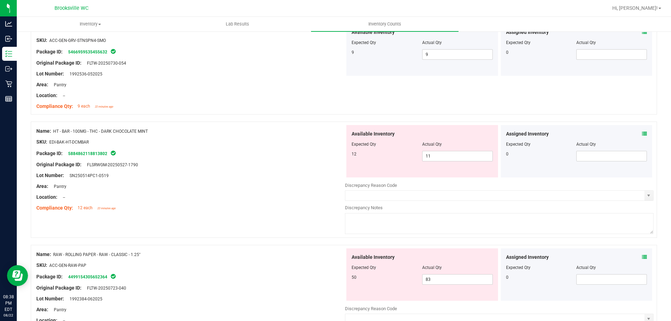
click at [642, 136] on icon at bounding box center [644, 133] width 5 height 5
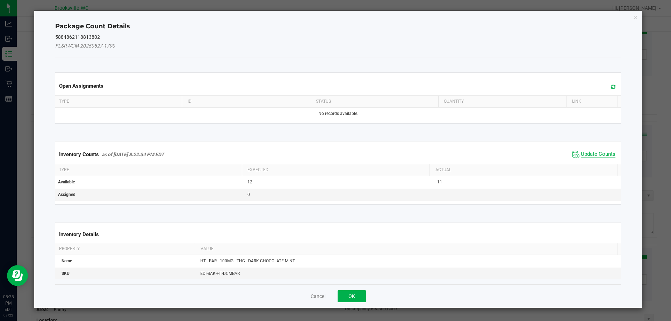
click at [596, 157] on span "Update Counts" at bounding box center [598, 154] width 35 height 7
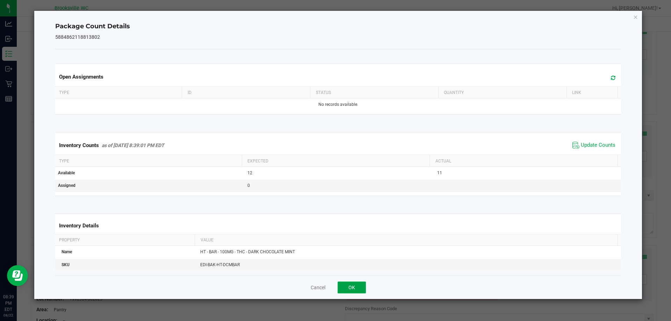
click at [353, 284] on button "OK" at bounding box center [352, 288] width 28 height 12
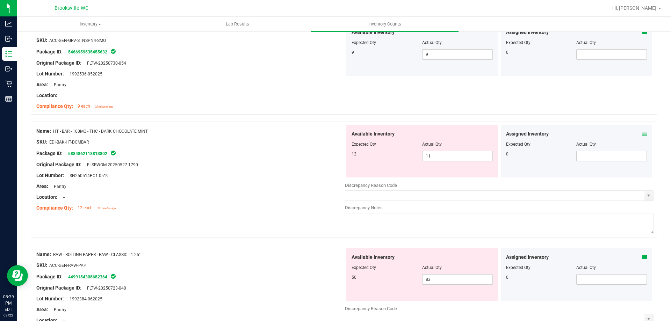
click at [298, 244] on div at bounding box center [344, 241] width 627 height 7
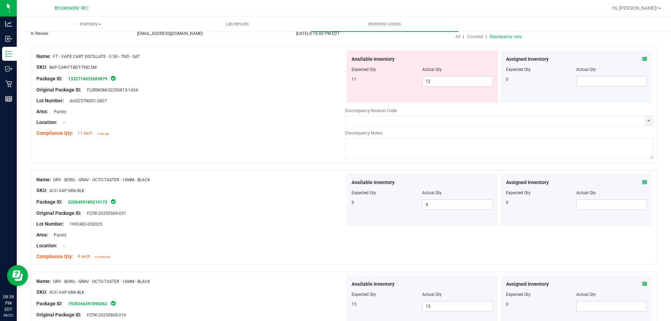
scroll to position [0, 0]
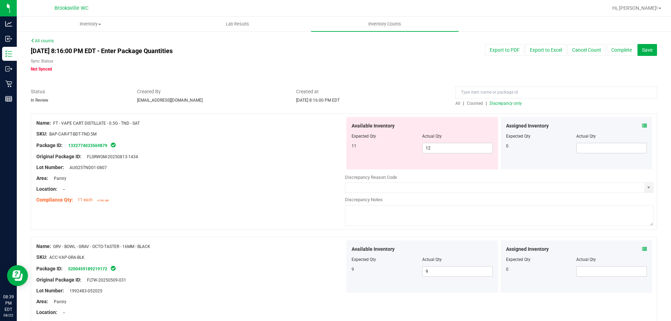
drag, startPoint x: 152, startPoint y: 124, endPoint x: 54, endPoint y: 125, distance: 98.3
click at [54, 125] on div "Name: FT - VAPE CART DISTILLATE - 0.5G - TND - SAT" at bounding box center [190, 123] width 309 height 7
copy span "FT - VAPE CART DISTILLATE - 0.5G - TND - SAT"
click at [494, 88] on input at bounding box center [557, 92] width 202 height 12
paste input "FT - VAPE CART DISTILLATE - 0.5G - TND - SAT"
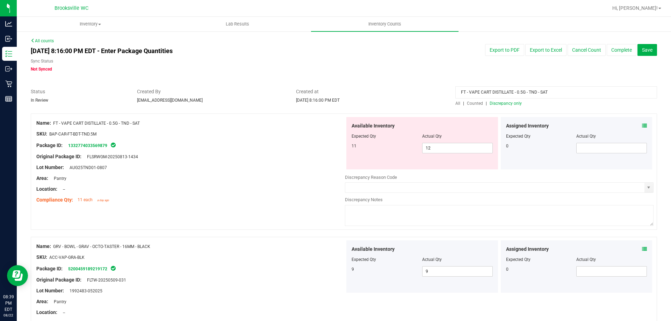
type input "FT - VAPE CART DISTILLATE - 0.5G - TND - SAT"
click at [453, 100] on div "FT - VAPE CART DISTILLATE - 0.5G - TND - SAT All | Counted | Discrepancy only" at bounding box center [556, 97] width 212 height 19
click at [456, 104] on span "All" at bounding box center [458, 103] width 5 height 5
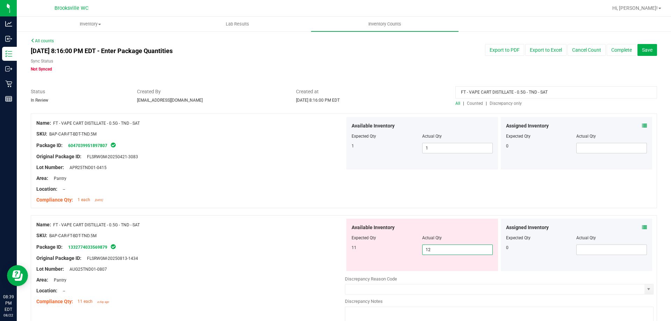
click at [430, 251] on span "12 12" at bounding box center [457, 250] width 71 height 10
click at [430, 251] on input "12" at bounding box center [458, 250] width 70 height 10
type input "11"
click at [292, 182] on div at bounding box center [190, 183] width 309 height 3
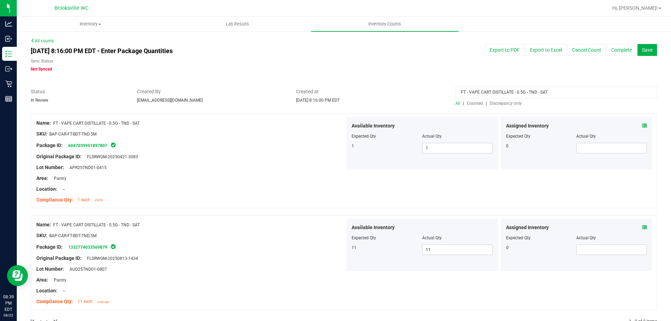
drag, startPoint x: 572, startPoint y: 90, endPoint x: 379, endPoint y: 92, distance: 192.7
click at [379, 92] on div "Status In Review Created By [EMAIL_ADDRESS][DOMAIN_NAME] Created at [DATE] 8:16…" at bounding box center [344, 97] width 637 height 19
click at [498, 107] on div at bounding box center [344, 110] width 627 height 7
click at [499, 102] on span "Discrepancy only" at bounding box center [506, 103] width 32 height 5
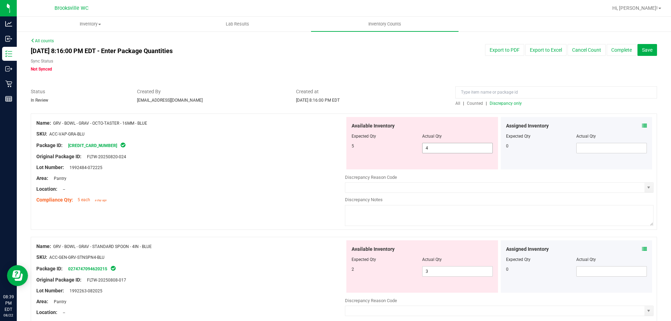
click at [436, 149] on span "4 4" at bounding box center [457, 148] width 71 height 10
click at [436, 149] on input "4" at bounding box center [458, 148] width 70 height 10
type input "5"
click at [258, 214] on div "Name: GRV - BOWL - GRAV - OCTO-TASTER - 16MM - BLUE SKU: ACC-VAP-GRA-BLU Packag…" at bounding box center [344, 175] width 627 height 123
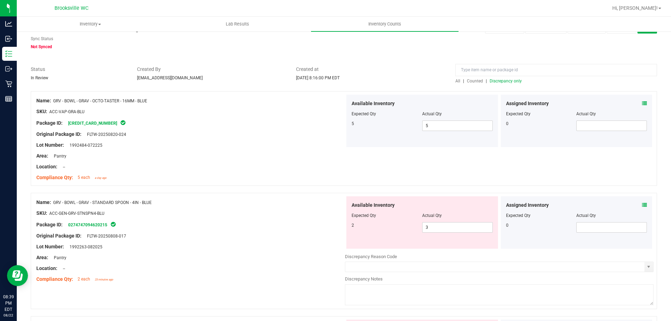
scroll to position [35, 0]
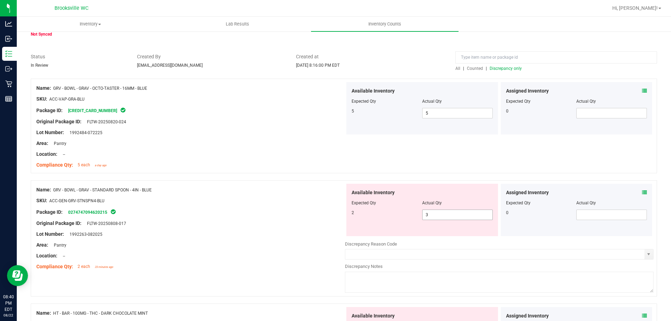
click at [446, 214] on span "3 3" at bounding box center [457, 215] width 71 height 10
click at [0, 0] on input "3" at bounding box center [0, 0] width 0 height 0
type input "2"
click at [336, 215] on div "Package ID: 0274747094620215" at bounding box center [190, 212] width 309 height 8
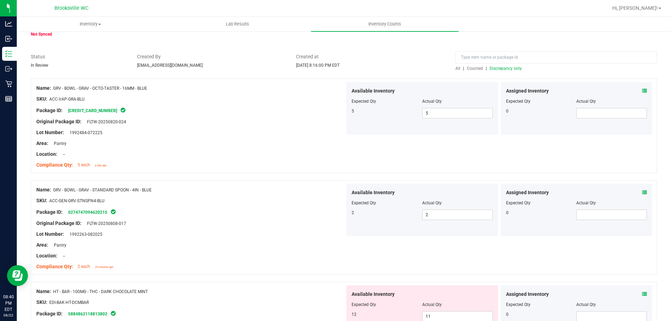
scroll to position [210, 0]
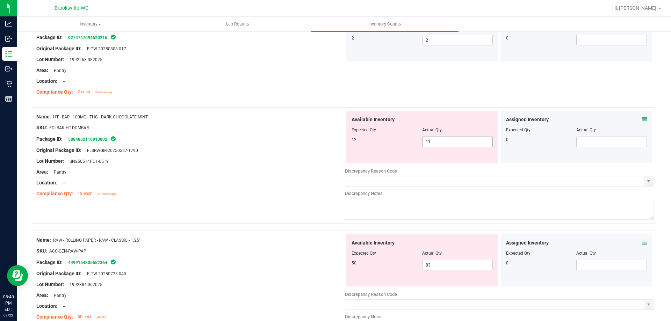
click at [446, 139] on span "11 11" at bounding box center [457, 142] width 71 height 10
click at [446, 139] on input "11" at bounding box center [458, 142] width 70 height 10
type input "12"
click at [289, 169] on div "Area: Pantry" at bounding box center [190, 172] width 309 height 7
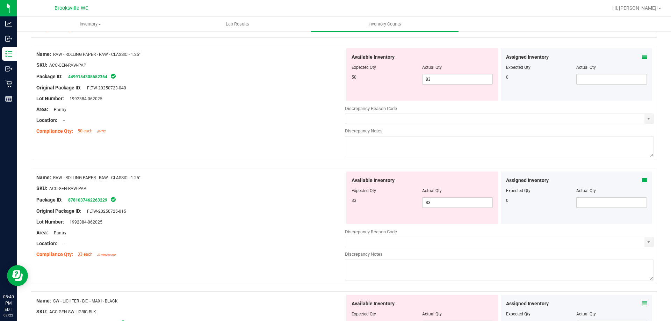
scroll to position [385, 0]
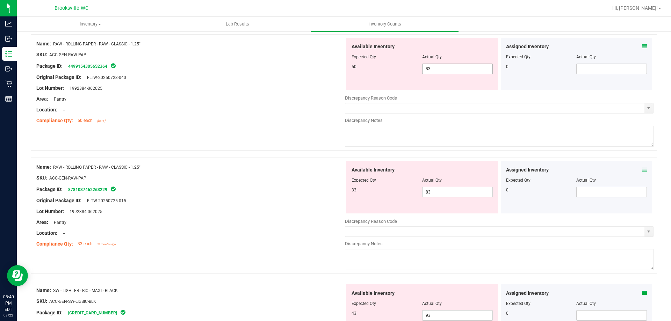
click at [446, 70] on div "Available Inventory Expected Qty Actual Qty 50 83 83" at bounding box center [422, 64] width 152 height 52
click at [446, 70] on span "83 83" at bounding box center [457, 69] width 71 height 10
click at [446, 70] on input "83" at bounding box center [458, 69] width 70 height 10
type input "50"
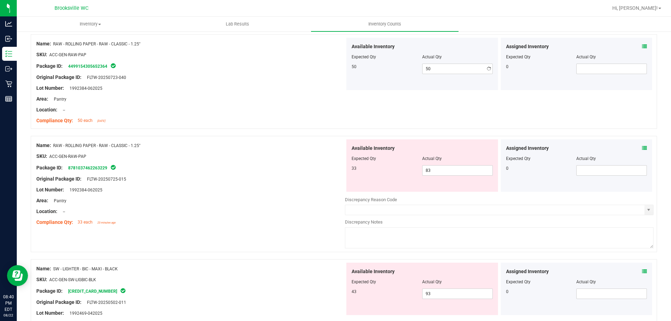
click at [451, 185] on div "Available Inventory Expected Qty Actual Qty 33 83 83" at bounding box center [422, 166] width 152 height 52
click at [446, 172] on span "83 83" at bounding box center [457, 170] width 71 height 10
click at [446, 172] on input "83" at bounding box center [458, 171] width 70 height 10
type input "33"
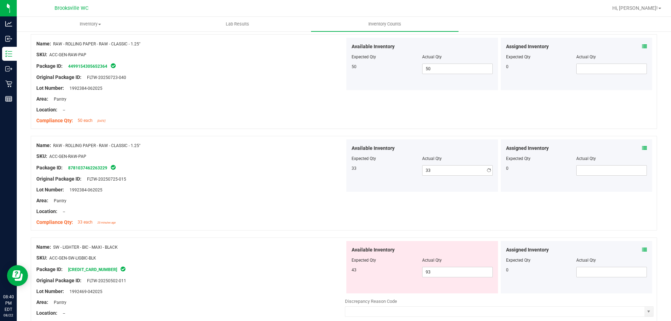
click at [231, 205] on div at bounding box center [190, 206] width 309 height 3
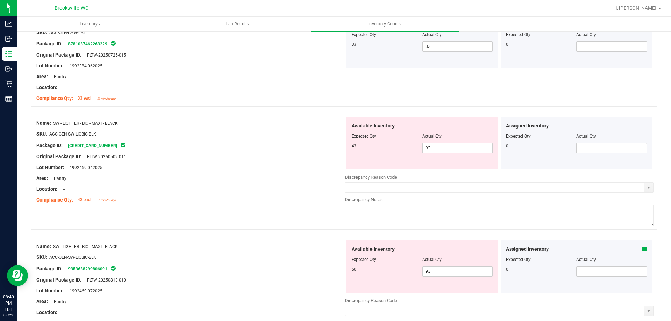
scroll to position [524, 0]
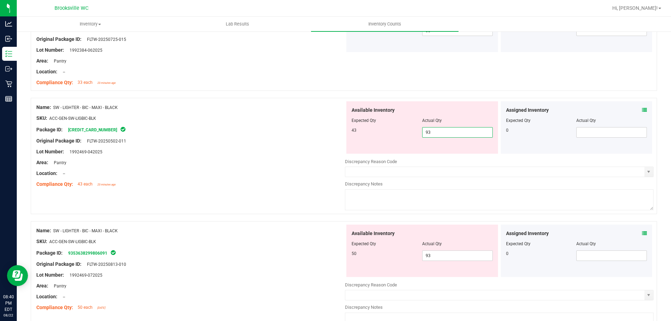
click at [457, 129] on span "93 93" at bounding box center [457, 132] width 71 height 10
click at [457, 129] on input "93" at bounding box center [458, 133] width 70 height 10
type input "43"
click at [444, 251] on div "Available Inventory Expected Qty Actual Qty 50 93 93" at bounding box center [422, 251] width 152 height 52
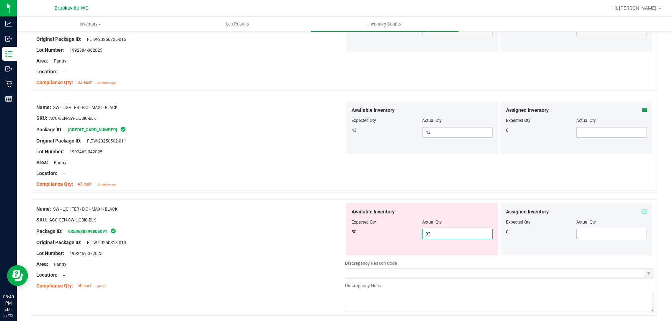
click at [445, 235] on input "93" at bounding box center [458, 234] width 70 height 10
type input "50"
click at [314, 234] on div "Package ID: 9353638299806091" at bounding box center [190, 231] width 309 height 8
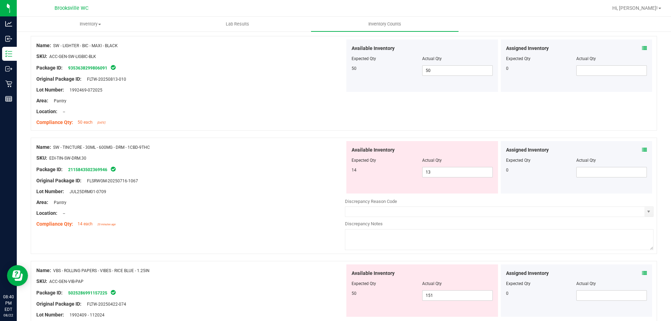
scroll to position [699, 0]
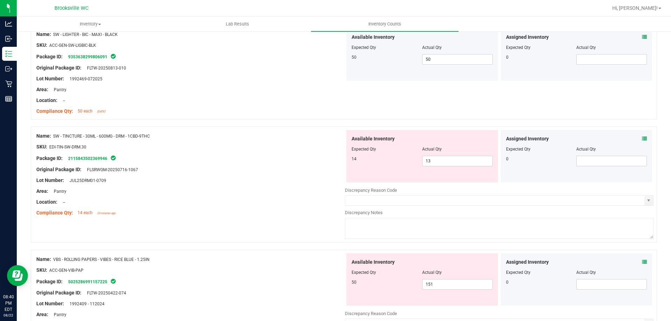
click at [642, 138] on icon at bounding box center [644, 138] width 5 height 5
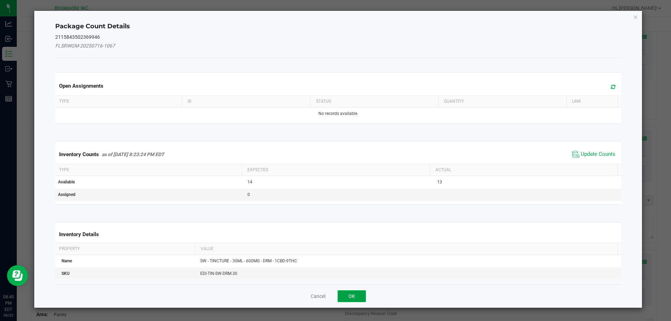
click at [354, 294] on button "OK" at bounding box center [352, 297] width 28 height 12
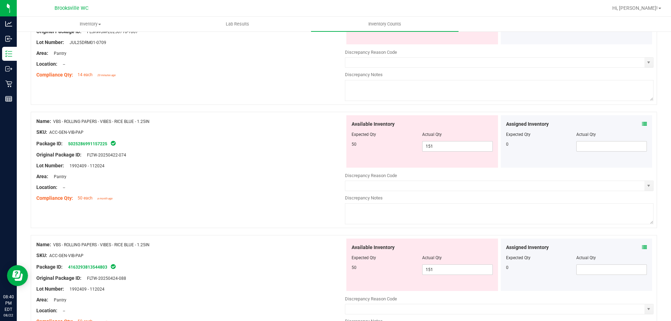
scroll to position [874, 0]
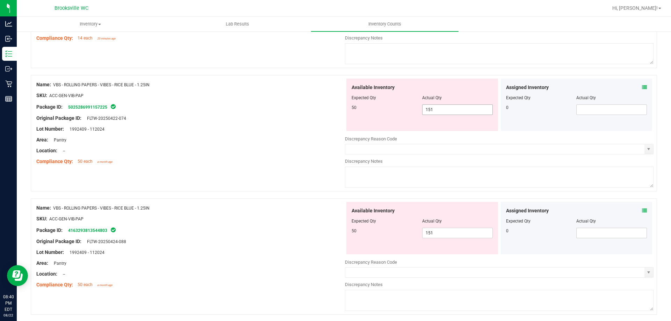
click at [457, 109] on span "151 151" at bounding box center [457, 110] width 71 height 10
click at [457, 109] on input "151" at bounding box center [458, 110] width 70 height 10
type input "50"
click at [319, 156] on div at bounding box center [190, 156] width 309 height 3
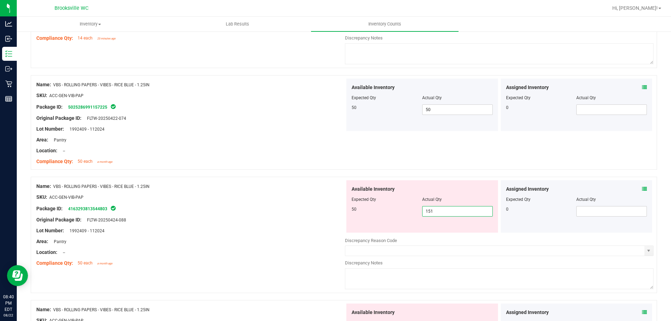
click at [447, 212] on span "151 151" at bounding box center [457, 211] width 71 height 10
click at [447, 212] on input "151" at bounding box center [458, 212] width 70 height 10
type input "50"
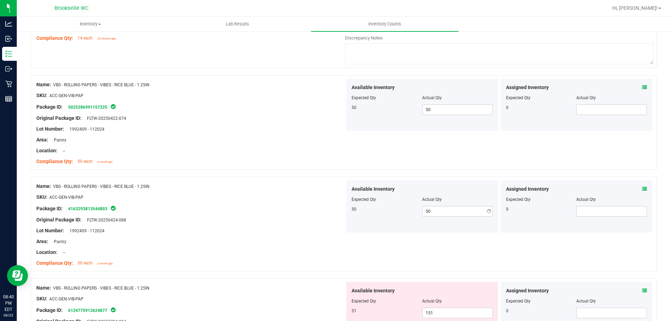
drag, startPoint x: 231, startPoint y: 181, endPoint x: 292, endPoint y: 183, distance: 61.2
click at [233, 181] on div "Name: VBS - ROLLING PAPERS - VIBES - RICE BLUE - 1.25IN SKU: ACC-GEN-VIB-PAP Pa…" at bounding box center [190, 224] width 309 height 89
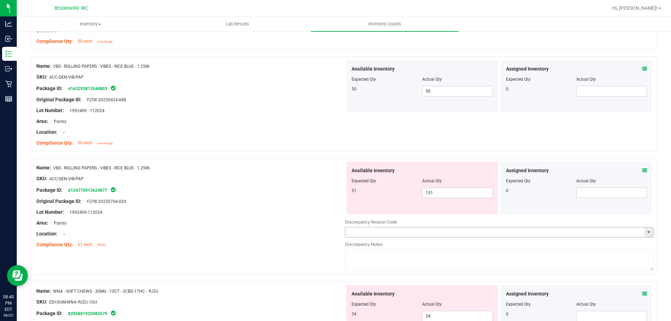
scroll to position [1014, 0]
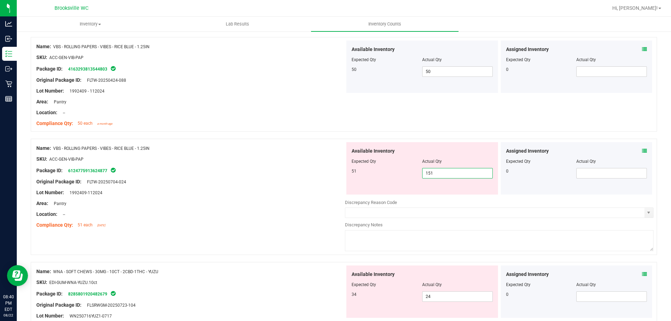
click at [458, 173] on span "151 151" at bounding box center [457, 173] width 71 height 10
click at [458, 173] on input "151" at bounding box center [458, 174] width 70 height 10
click at [443, 170] on input "50" at bounding box center [458, 174] width 70 height 10
type input "51"
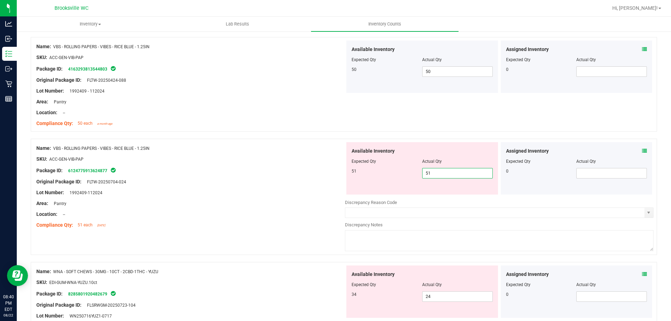
type input "51"
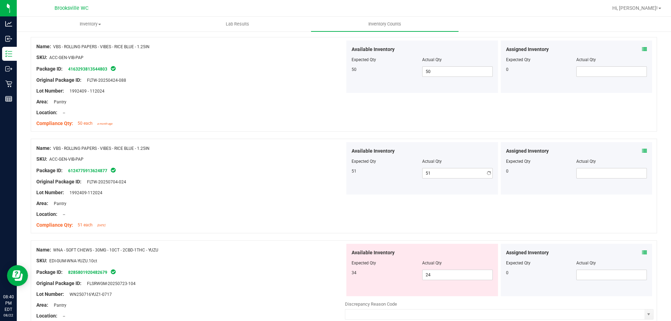
click at [307, 194] on div "Lot Number: 1992409-112024" at bounding box center [190, 192] width 309 height 7
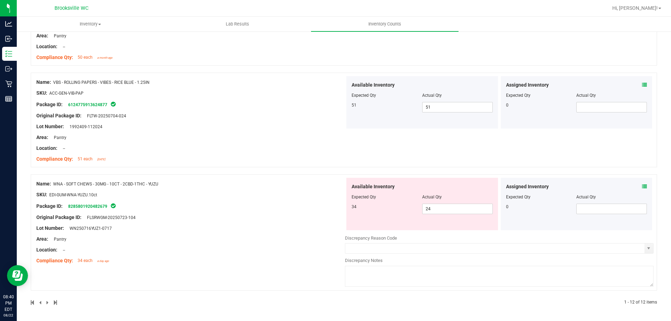
scroll to position [1080, 0]
drag, startPoint x: 307, startPoint y: 237, endPoint x: 309, endPoint y: 217, distance: 20.1
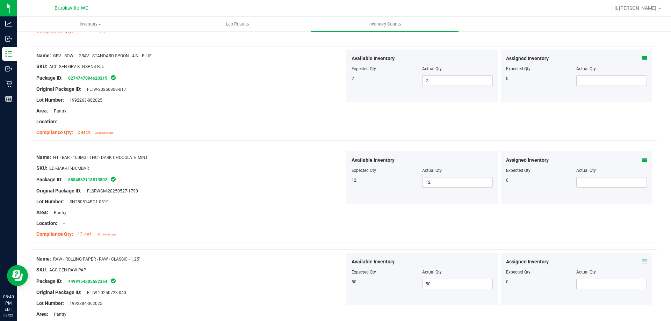
scroll to position [0, 0]
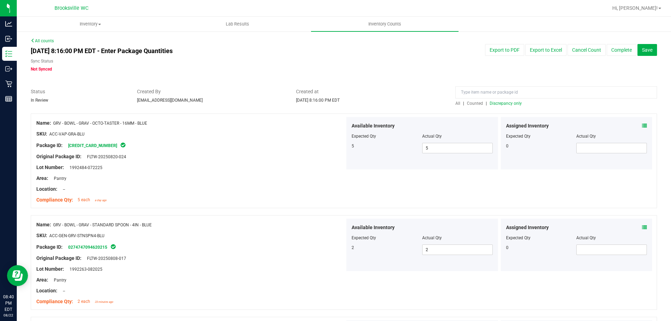
click at [498, 103] on span "Discrepancy only" at bounding box center [506, 103] width 32 height 5
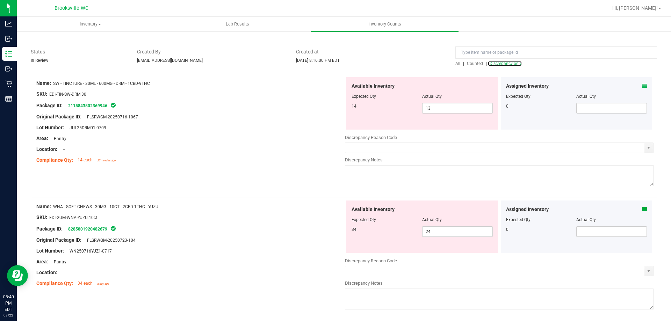
scroll to position [63, 0]
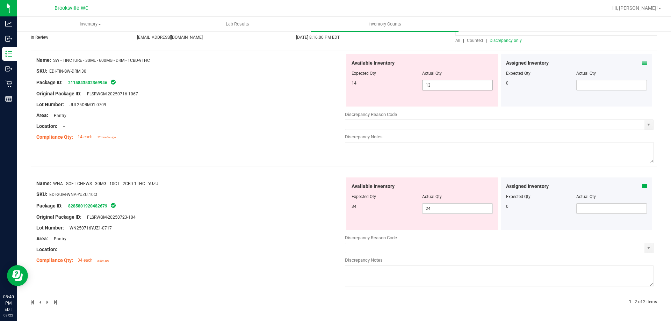
click at [432, 86] on span "13 13" at bounding box center [457, 85] width 71 height 10
click at [432, 86] on input "13" at bounding box center [458, 85] width 70 height 10
type input "14"
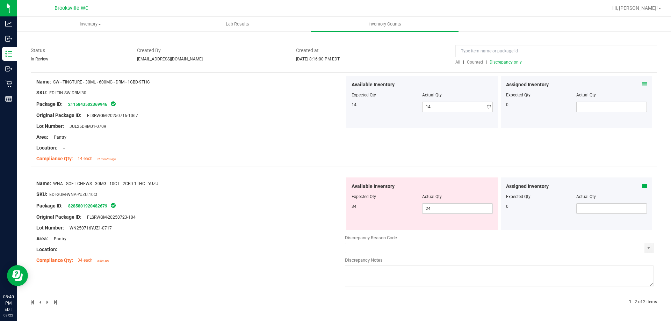
drag, startPoint x: 207, startPoint y: 163, endPoint x: 294, endPoint y: 167, distance: 86.8
click at [207, 164] on div "Name: SW - TINCTURE - 30ML - 600MG - DRM - 1CBD-9THC SKU: EDI-TIN-SW-DRM.30 Pac…" at bounding box center [344, 119] width 627 height 95
click at [468, 208] on span "24 24" at bounding box center [457, 208] width 71 height 10
click at [468, 208] on input "24" at bounding box center [458, 209] width 70 height 10
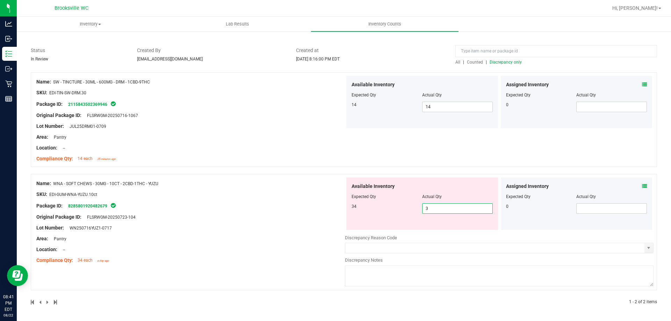
type input "34"
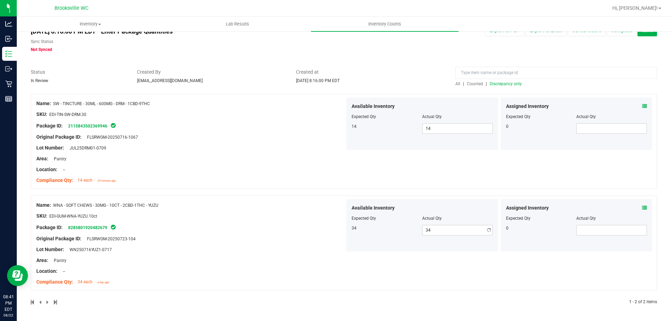
click at [308, 224] on div "Name: WNA - SOFT CHEWS - 30MG - 10CT - 2CBD-1THC - YUZU SKU: EDI-GUM-WNA-YUZU.1…" at bounding box center [190, 243] width 309 height 89
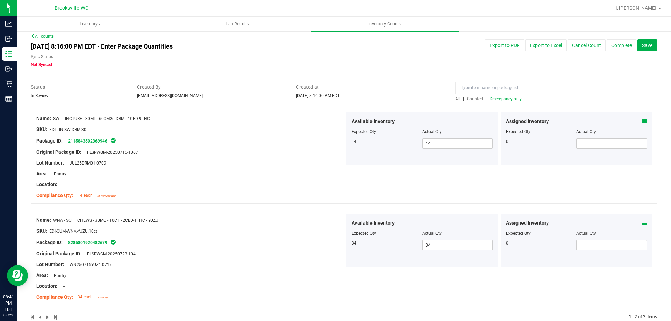
scroll to position [0, 0]
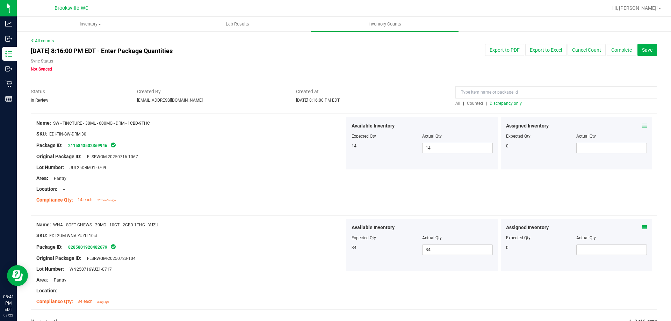
click at [506, 102] on span "Discrepancy only" at bounding box center [506, 103] width 32 height 5
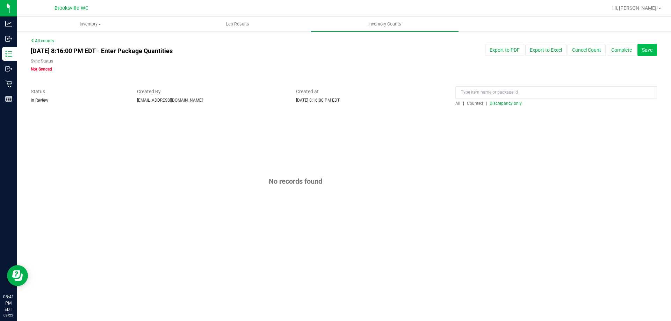
click at [657, 50] on div "Export to PDF Export to Excel Cancel Count Complete Save" at bounding box center [529, 50] width 265 height 12
click at [654, 50] on button "Save" at bounding box center [648, 50] width 20 height 12
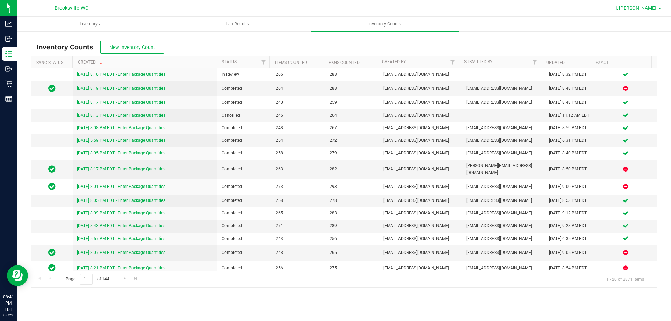
click at [656, 9] on span "Hi, [PERSON_NAME]!" at bounding box center [635, 8] width 45 height 6
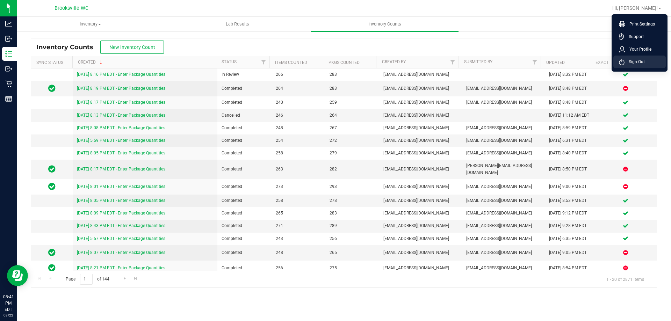
click at [631, 62] on span "Sign Out" at bounding box center [635, 61] width 20 height 7
